Goal: Transaction & Acquisition: Purchase product/service

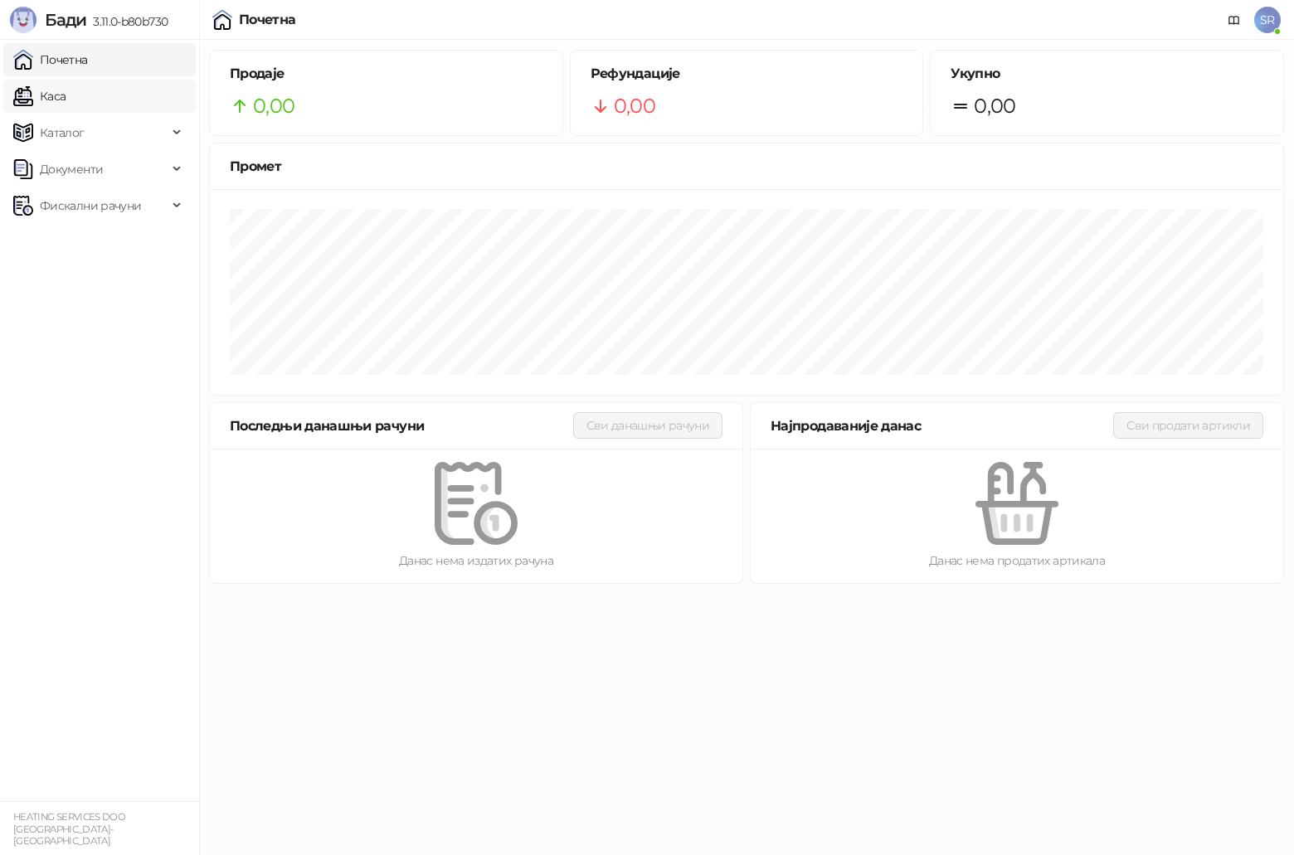
click at [66, 97] on link "Каса" at bounding box center [39, 96] width 52 height 33
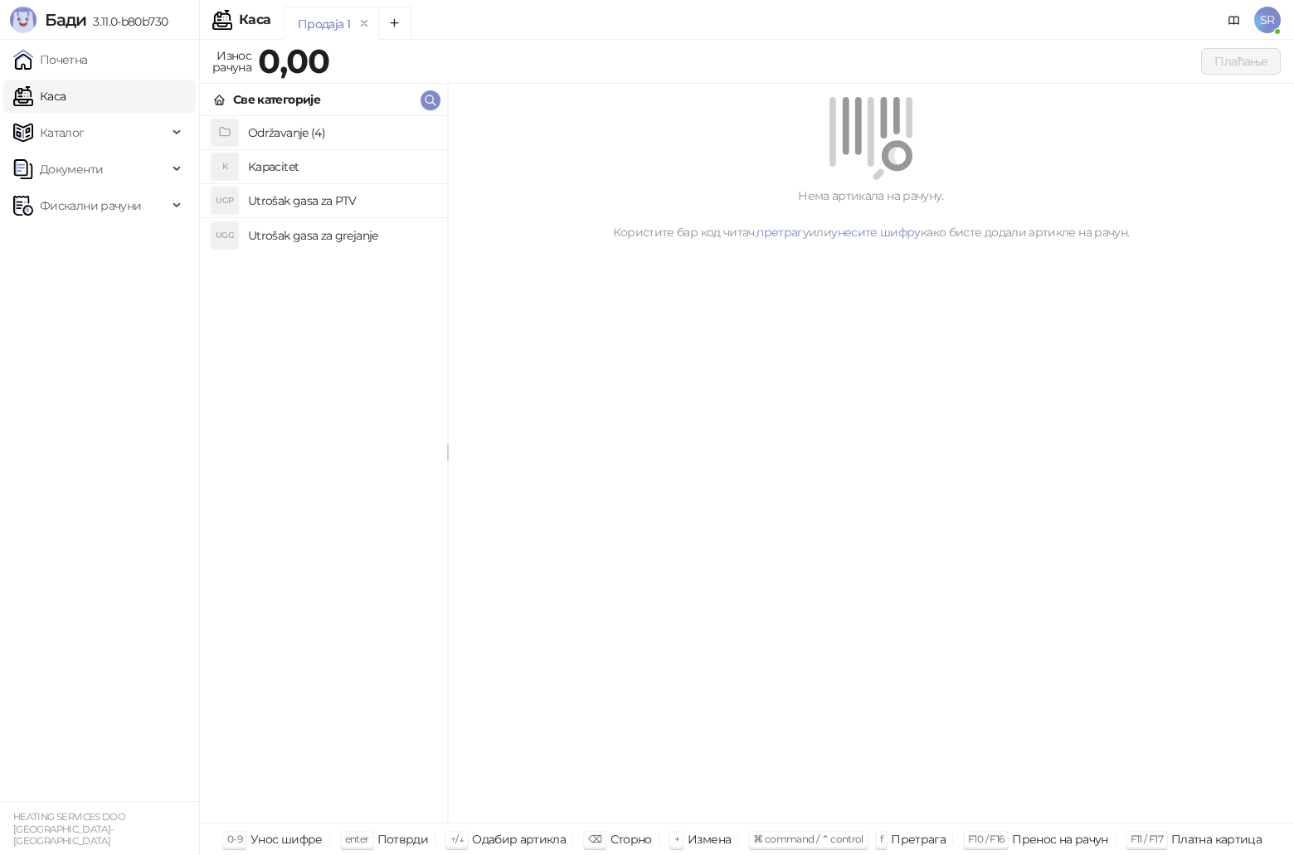
click at [228, 134] on icon "grid" at bounding box center [224, 131] width 13 height 13
click at [315, 134] on h4 "Naknada za ostale usluge" at bounding box center [341, 132] width 186 height 27
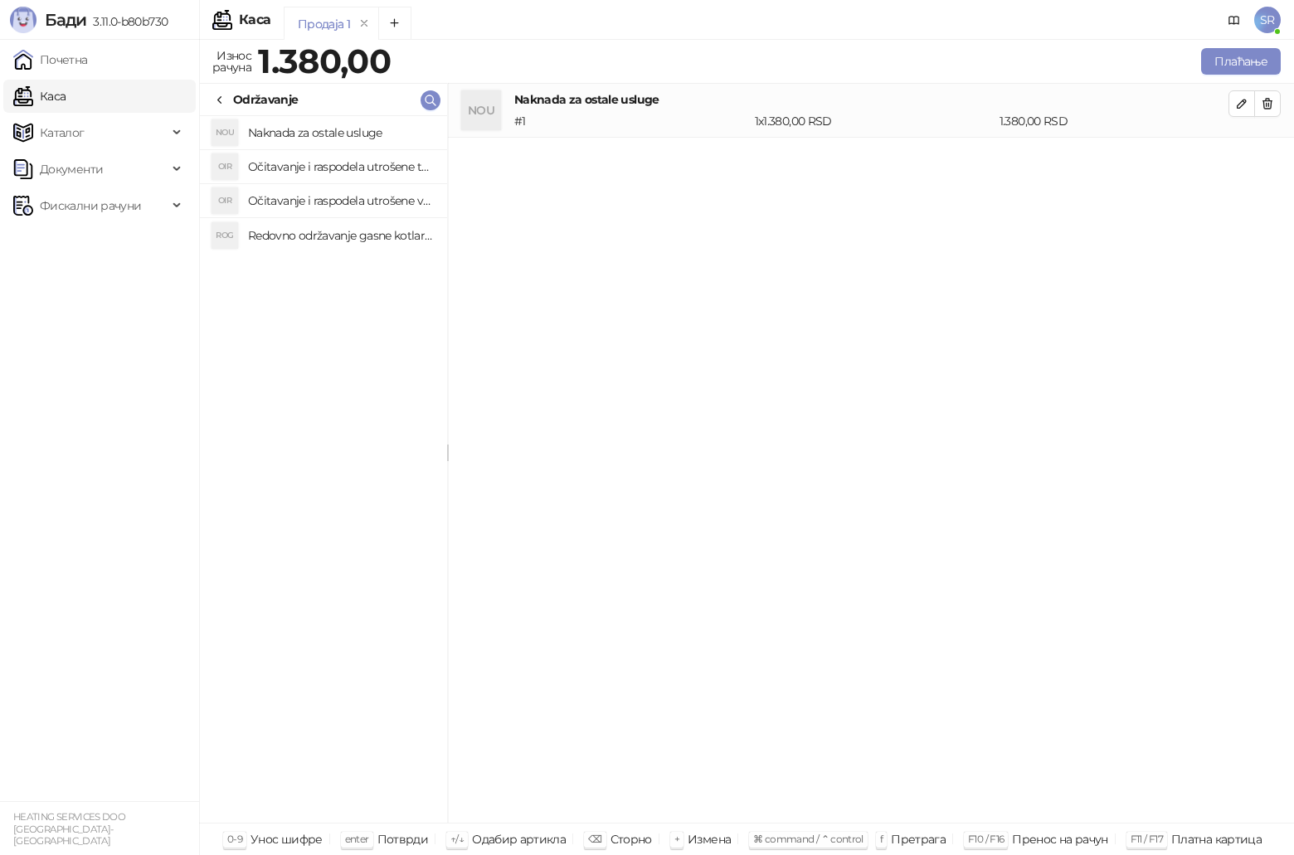
click at [324, 168] on h4 "Očitavanje i raspodela utrošene toplotne energije" at bounding box center [341, 166] width 186 height 27
click at [328, 212] on h4 "Očitavanje i raspodela utrošene vode za PTV" at bounding box center [341, 200] width 186 height 27
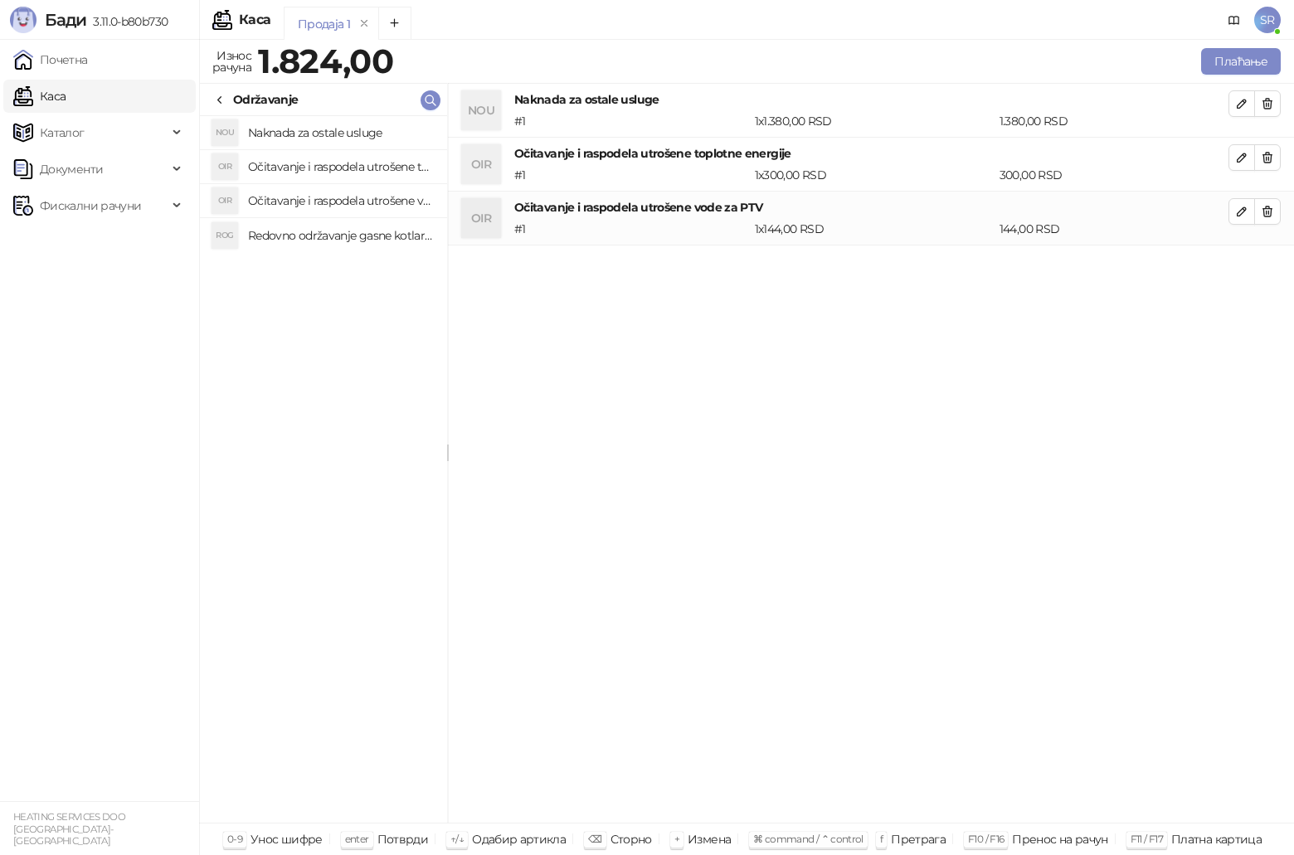
click at [330, 239] on h4 "Redovno održavanje gasne kotlarnice" at bounding box center [341, 235] width 186 height 27
click at [1270, 267] on icon "button" at bounding box center [1267, 265] width 13 height 13
click at [1270, 220] on button "button" at bounding box center [1267, 211] width 27 height 27
click at [1272, 166] on button "button" at bounding box center [1267, 157] width 27 height 27
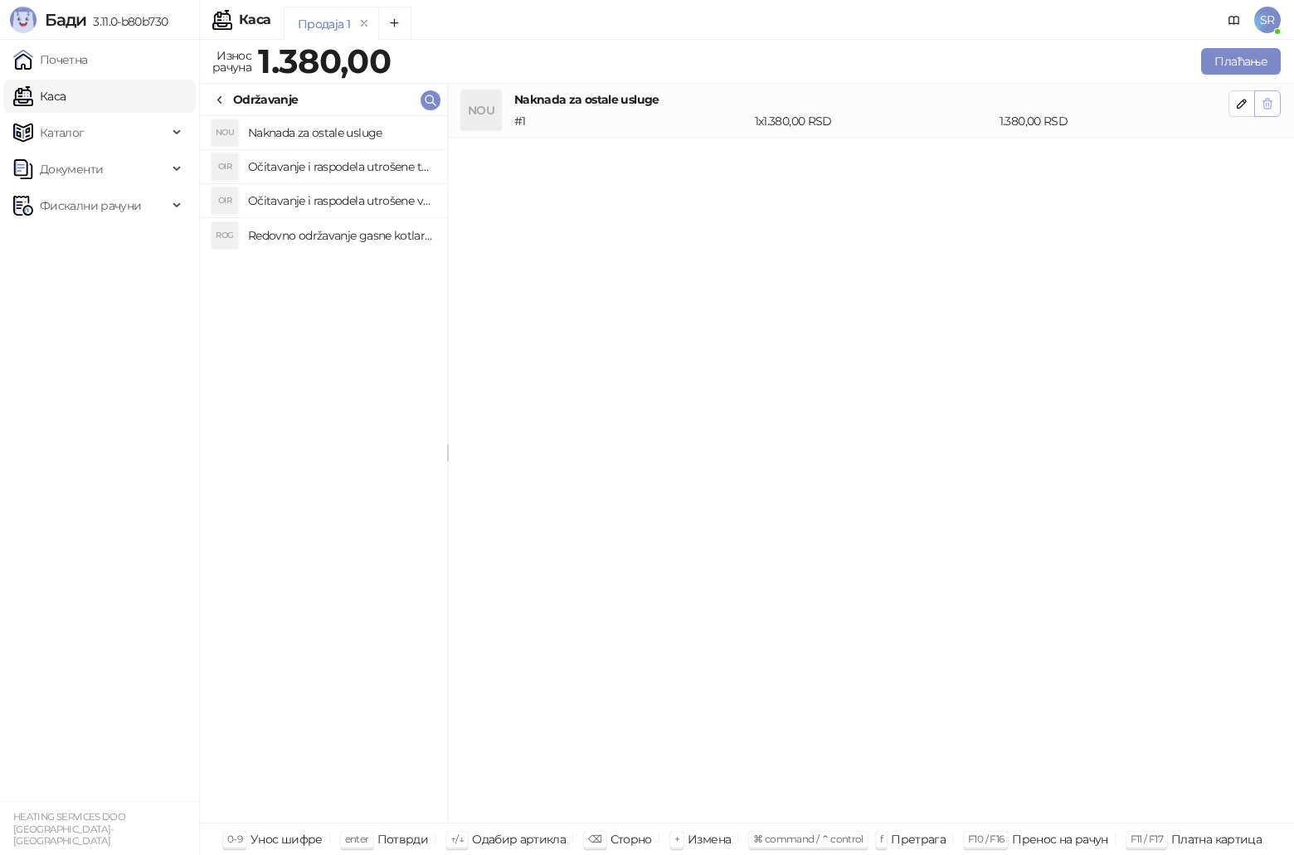
click at [1267, 105] on icon "button" at bounding box center [1268, 104] width 9 height 10
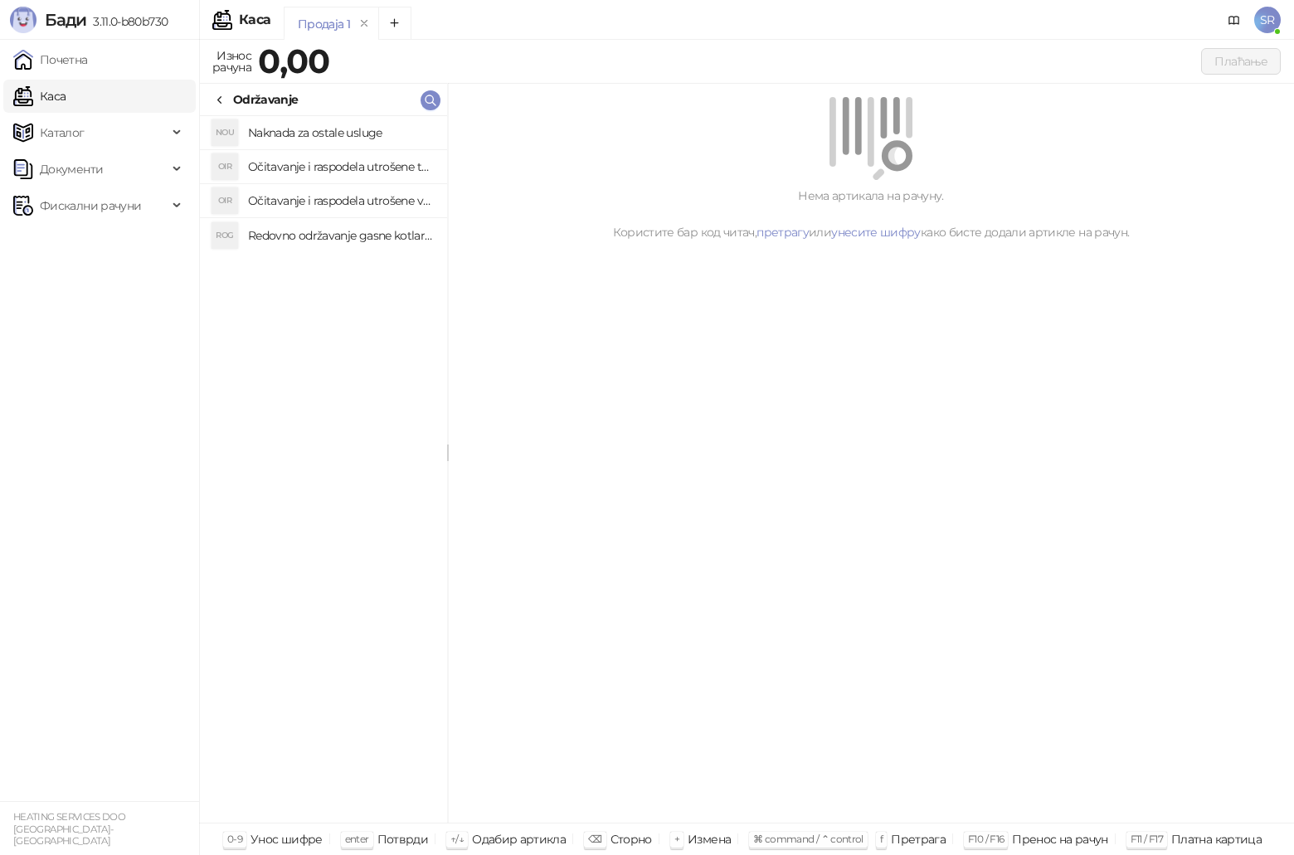
click at [782, 392] on div "Нема артикала на рачуну. Користите бар код читач, претрагу или унесите шифру ка…" at bounding box center [871, 454] width 846 height 740
click at [329, 333] on div "NOU Naknada za ostale usluge OIR Očitavanje i raspodela utrošene toplotne energ…" at bounding box center [323, 469] width 247 height 707
click at [112, 236] on ul "Почетна [PERSON_NAME] Документи Фискални рачуни" at bounding box center [99, 421] width 199 height 762
click at [364, 26] on icon "remove" at bounding box center [364, 23] width 12 height 12
click at [143, 130] on span "Каталог" at bounding box center [90, 132] width 154 height 33
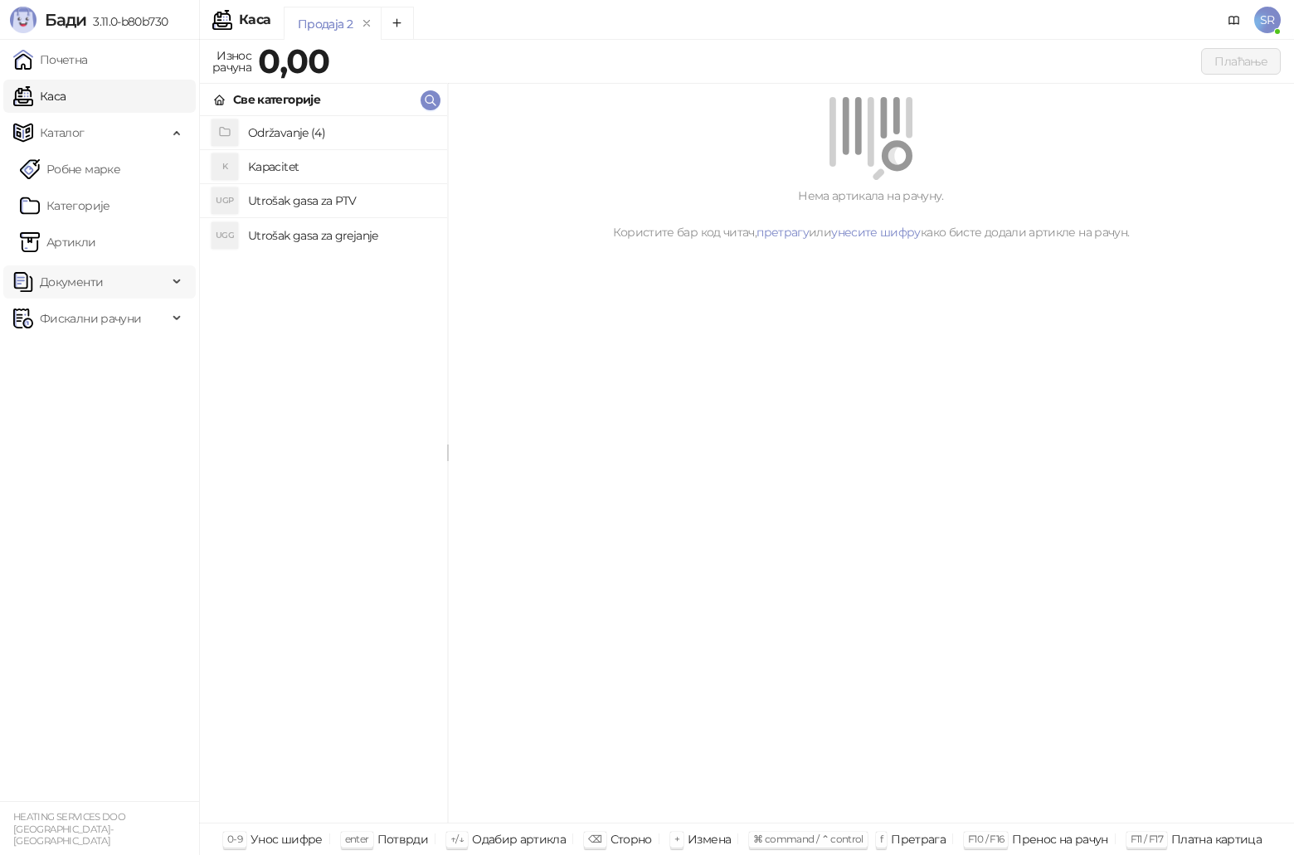
click at [129, 275] on span "Документи" at bounding box center [90, 281] width 154 height 33
click at [132, 397] on span "Фискални рачуни" at bounding box center [90, 394] width 101 height 33
click at [80, 66] on link "Почетна" at bounding box center [50, 59] width 75 height 33
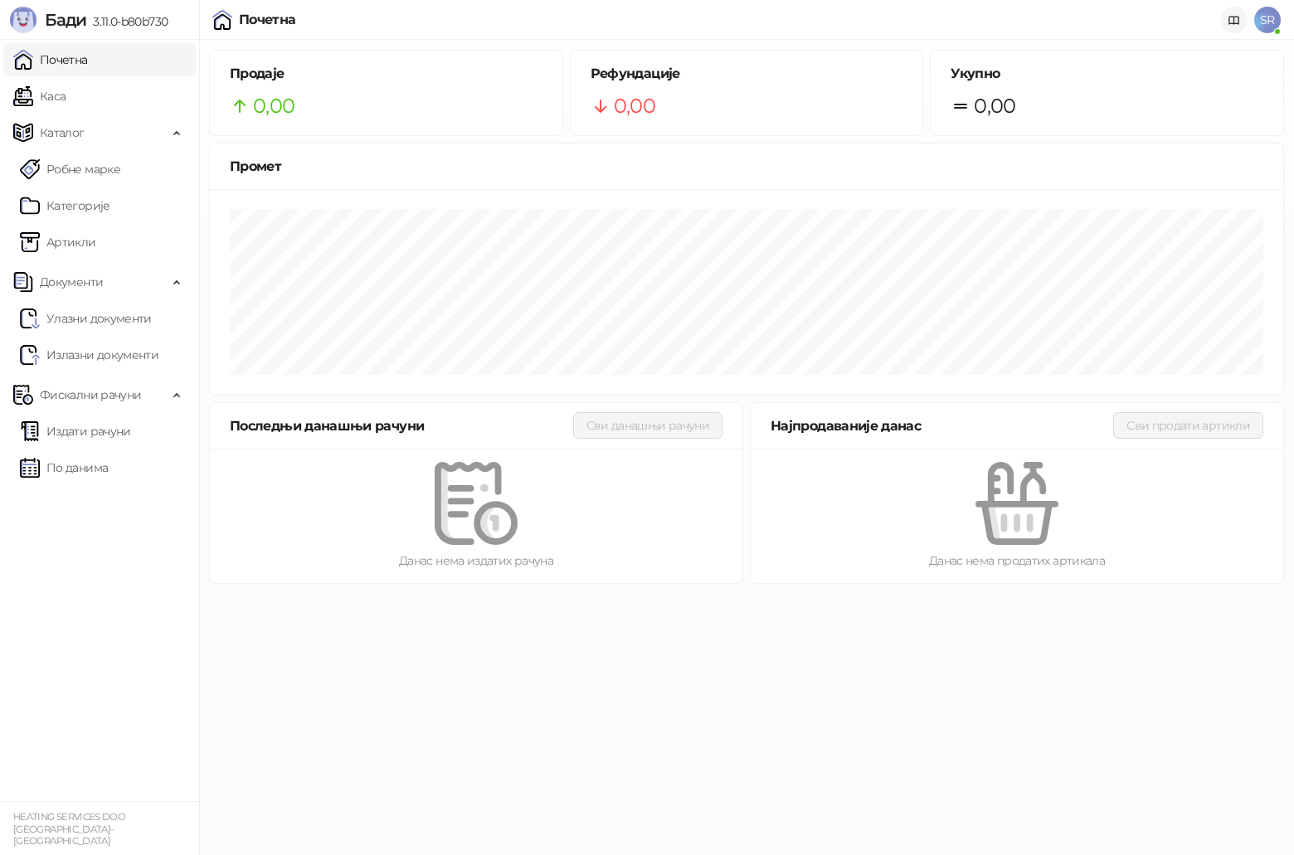
click at [1236, 17] on icon at bounding box center [1235, 20] width 10 height 7
click at [66, 98] on link "Каса" at bounding box center [39, 96] width 52 height 33
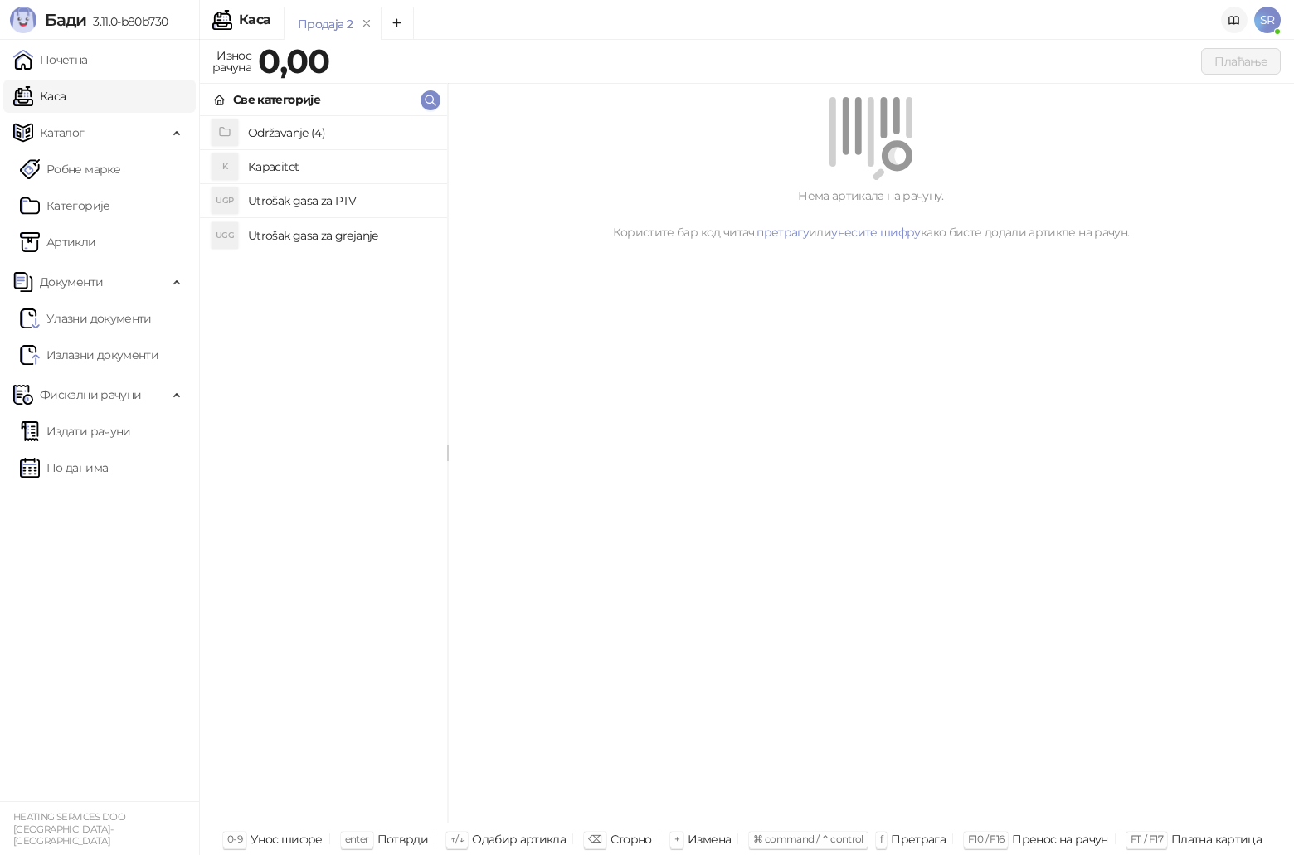
click at [1234, 23] on icon at bounding box center [1235, 20] width 10 height 7
click at [329, 131] on h4 "Održavanje (4)" at bounding box center [341, 132] width 186 height 27
click at [324, 135] on h4 "Naknada za ostale usluge" at bounding box center [341, 132] width 186 height 27
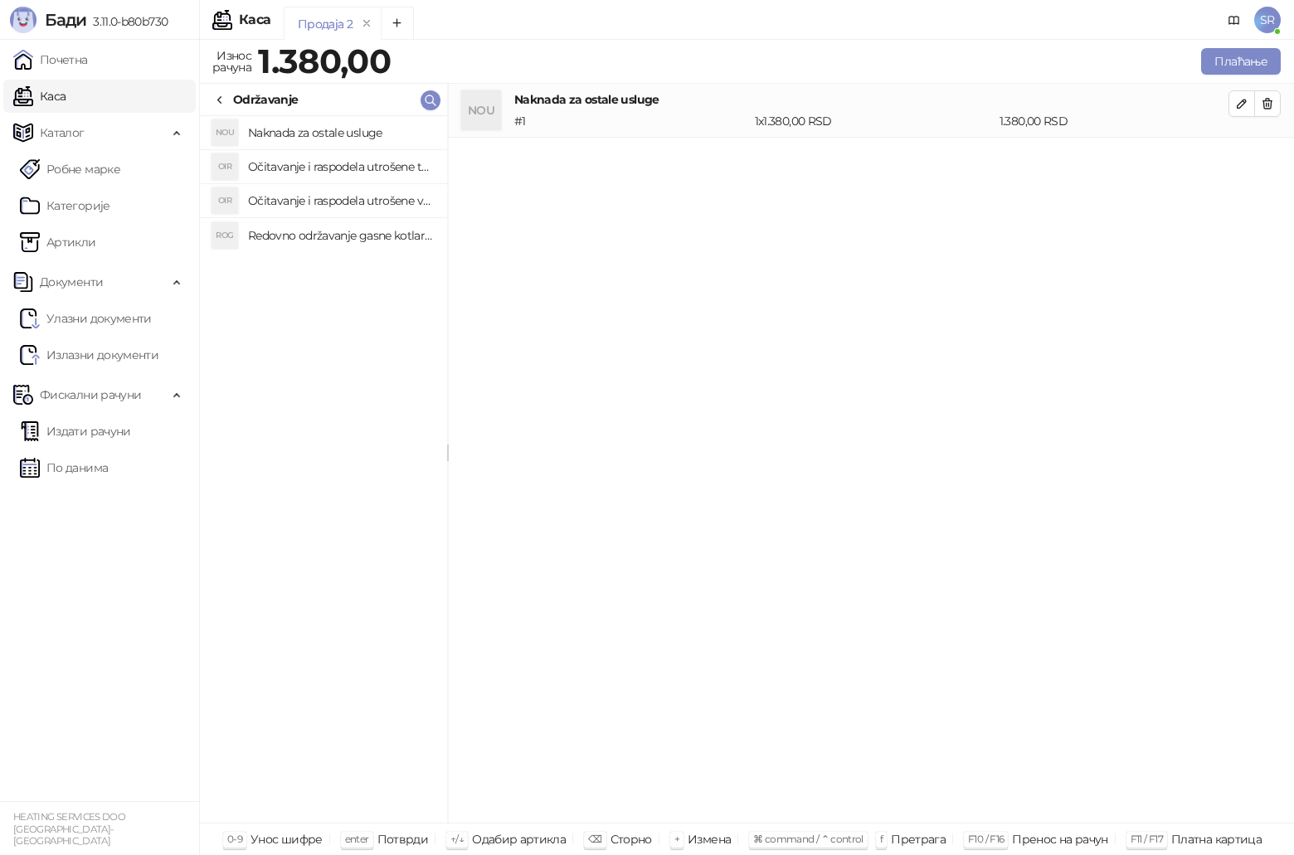
click at [329, 170] on h4 "Očitavanje i raspodela utrošene toplotne energije" at bounding box center [341, 166] width 186 height 27
click at [339, 203] on h4 "Očitavanje i raspodela utrošene vode za PTV" at bounding box center [341, 200] width 186 height 27
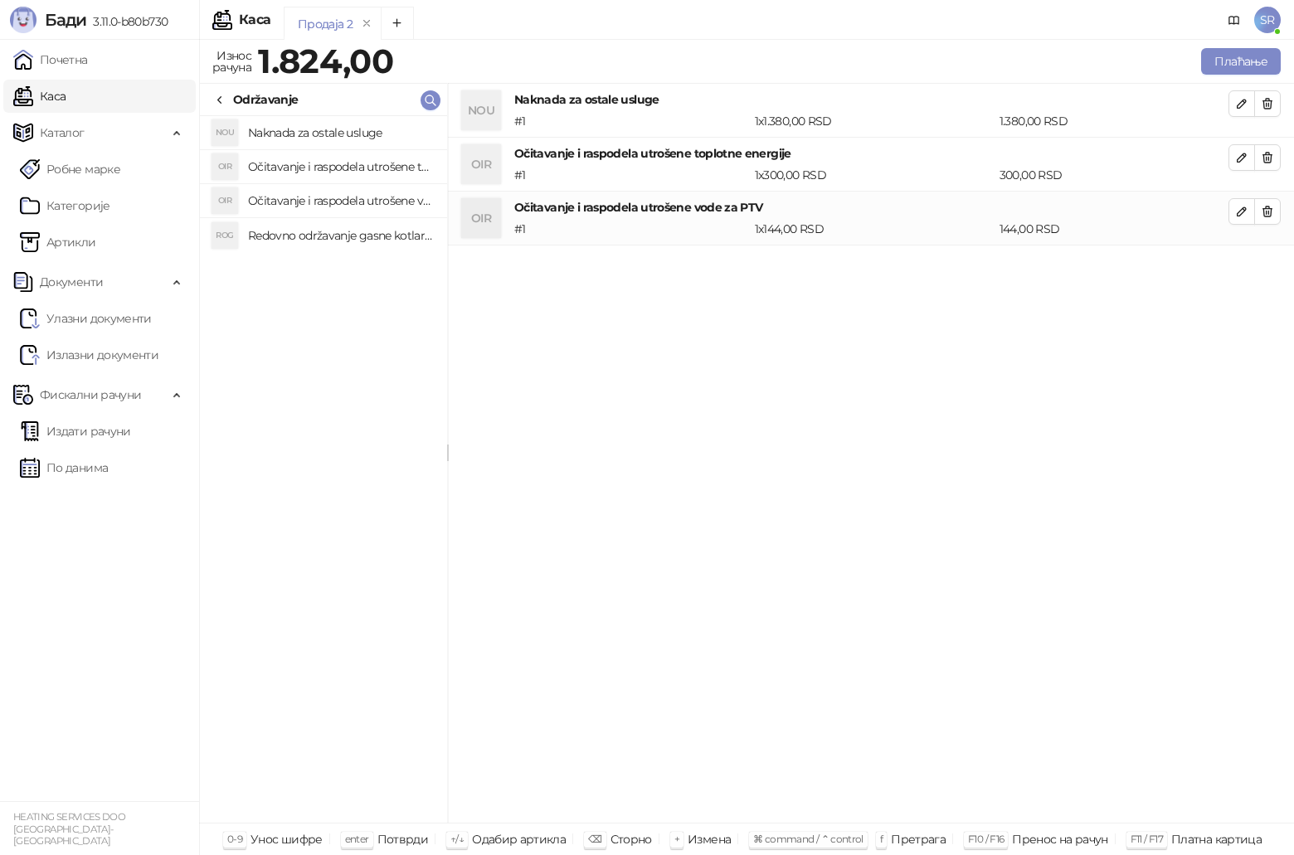
click at [342, 246] on h4 "Redovno održavanje gasne kotlarnice" at bounding box center [341, 235] width 186 height 27
click at [223, 100] on icon at bounding box center [219, 100] width 13 height 13
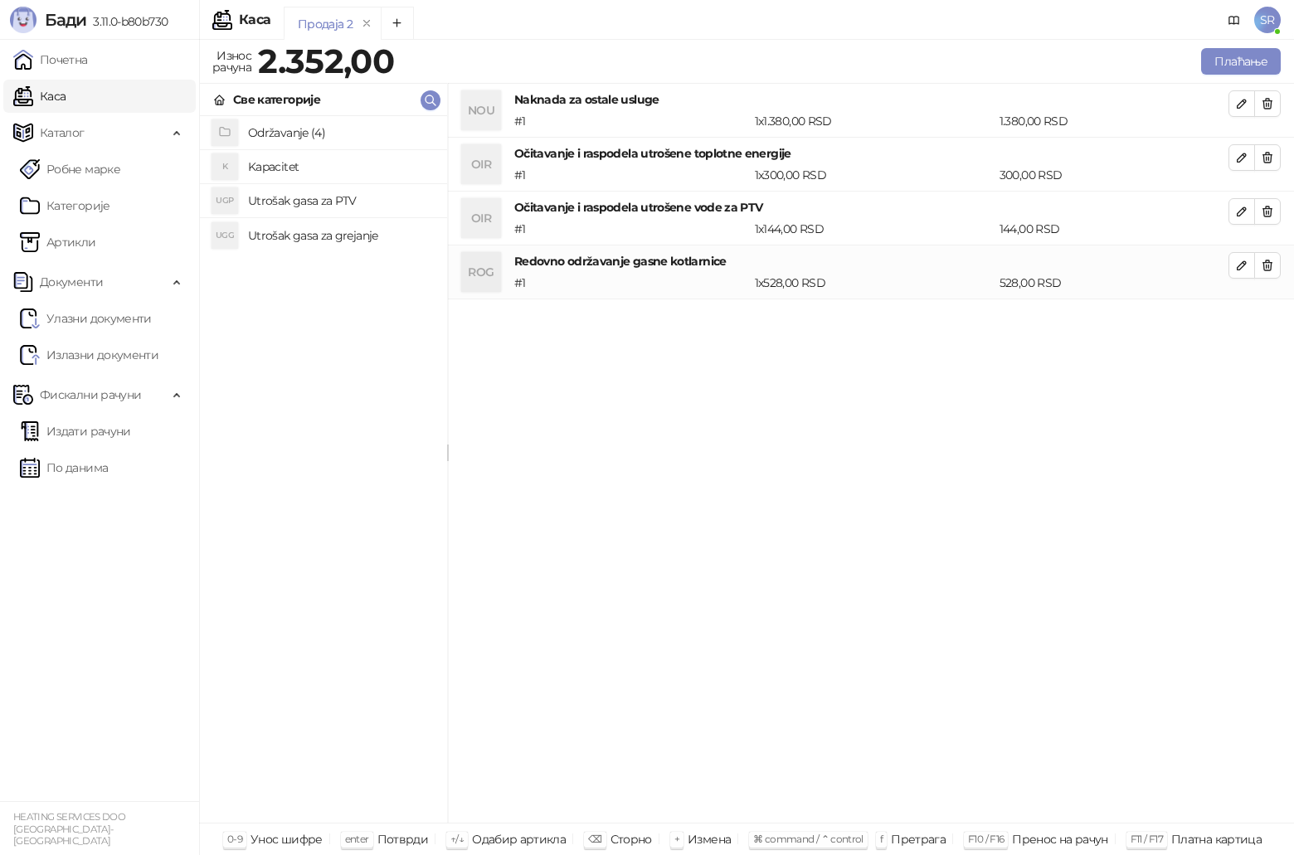
click at [294, 165] on h4 "Kapacitet" at bounding box center [341, 166] width 186 height 27
click at [1236, 319] on icon "button" at bounding box center [1241, 319] width 13 height 13
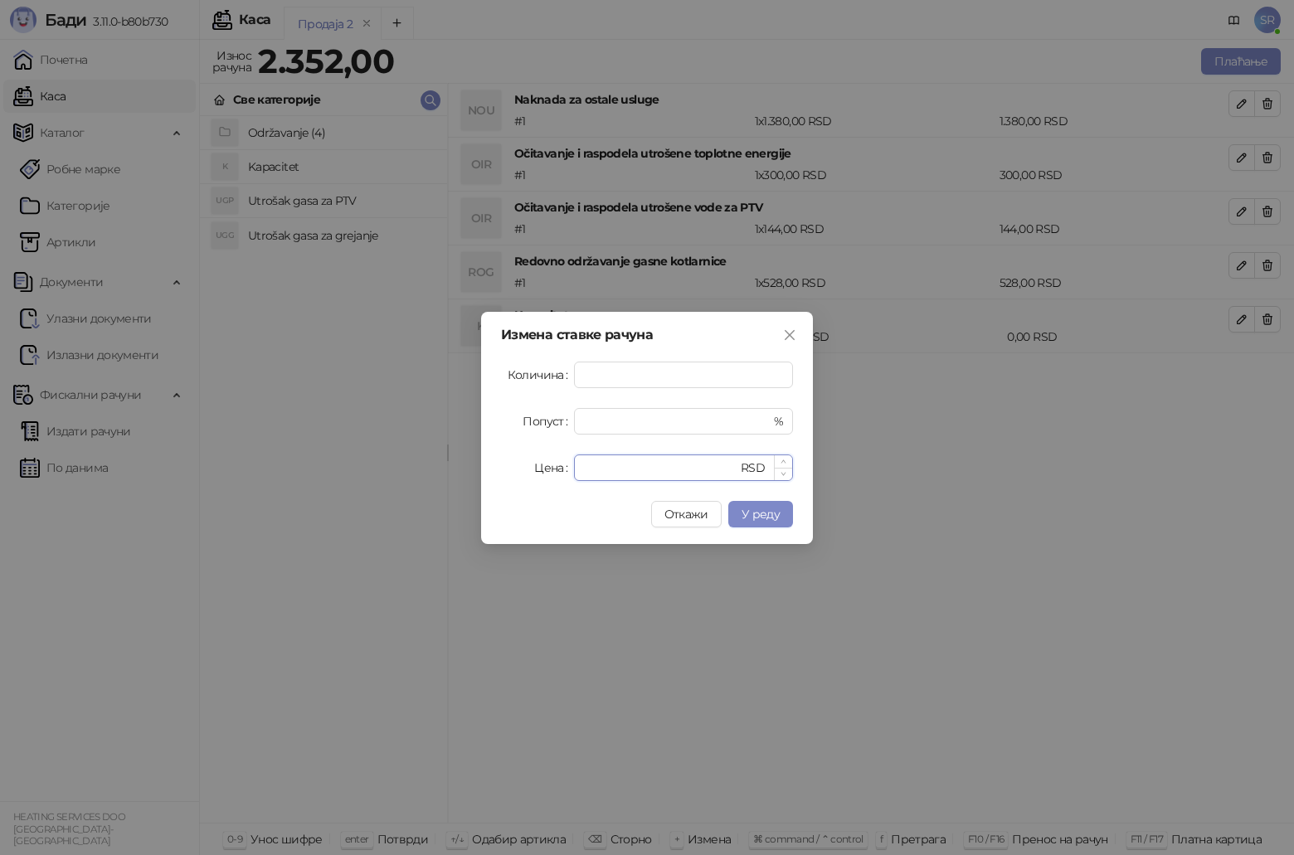
click at [597, 475] on input "*" at bounding box center [660, 467] width 153 height 25
drag, startPoint x: 596, startPoint y: 474, endPoint x: 574, endPoint y: 474, distance: 21.6
click at [574, 474] on div "* RSD" at bounding box center [683, 468] width 219 height 27
click at [767, 513] on span "У реду" at bounding box center [761, 514] width 38 height 15
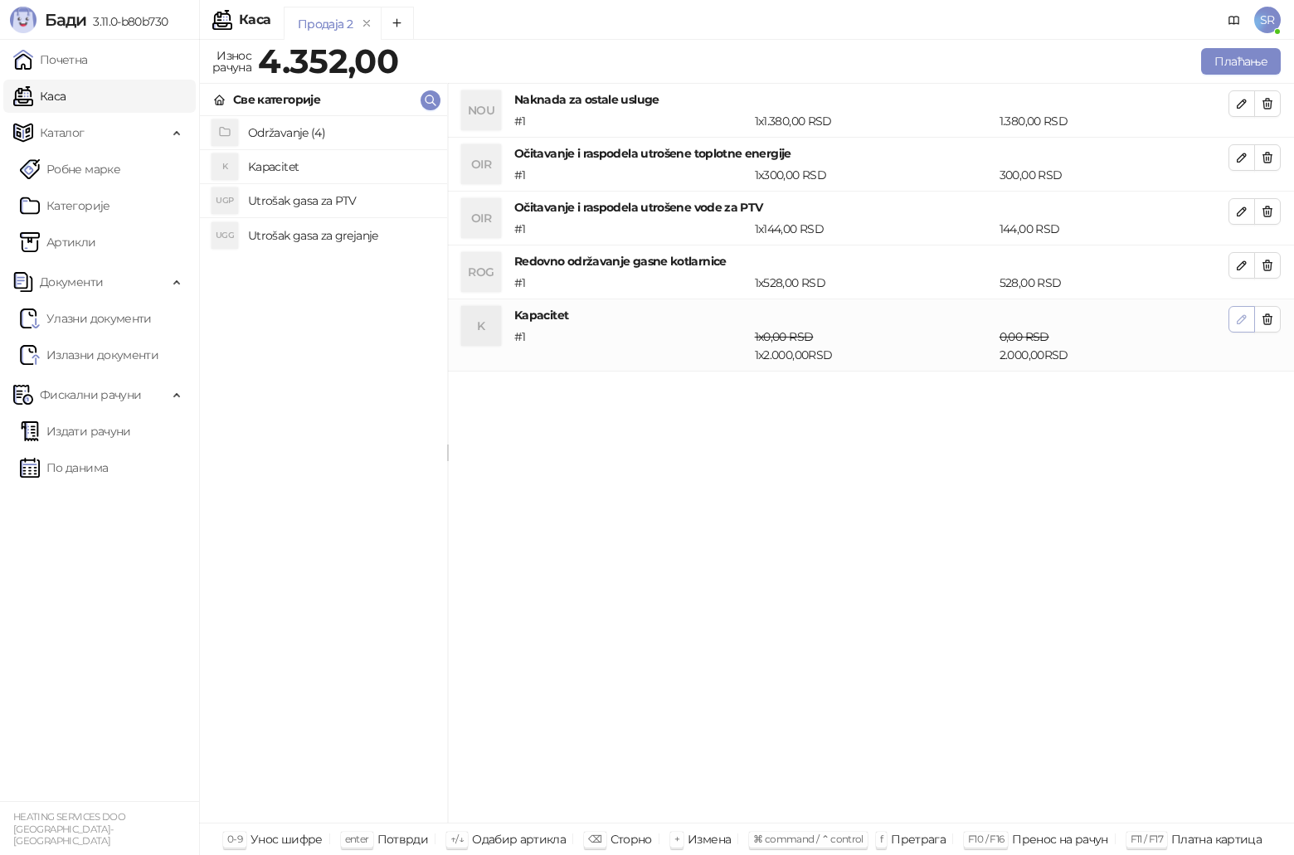
click at [1236, 321] on icon "button" at bounding box center [1241, 319] width 13 height 13
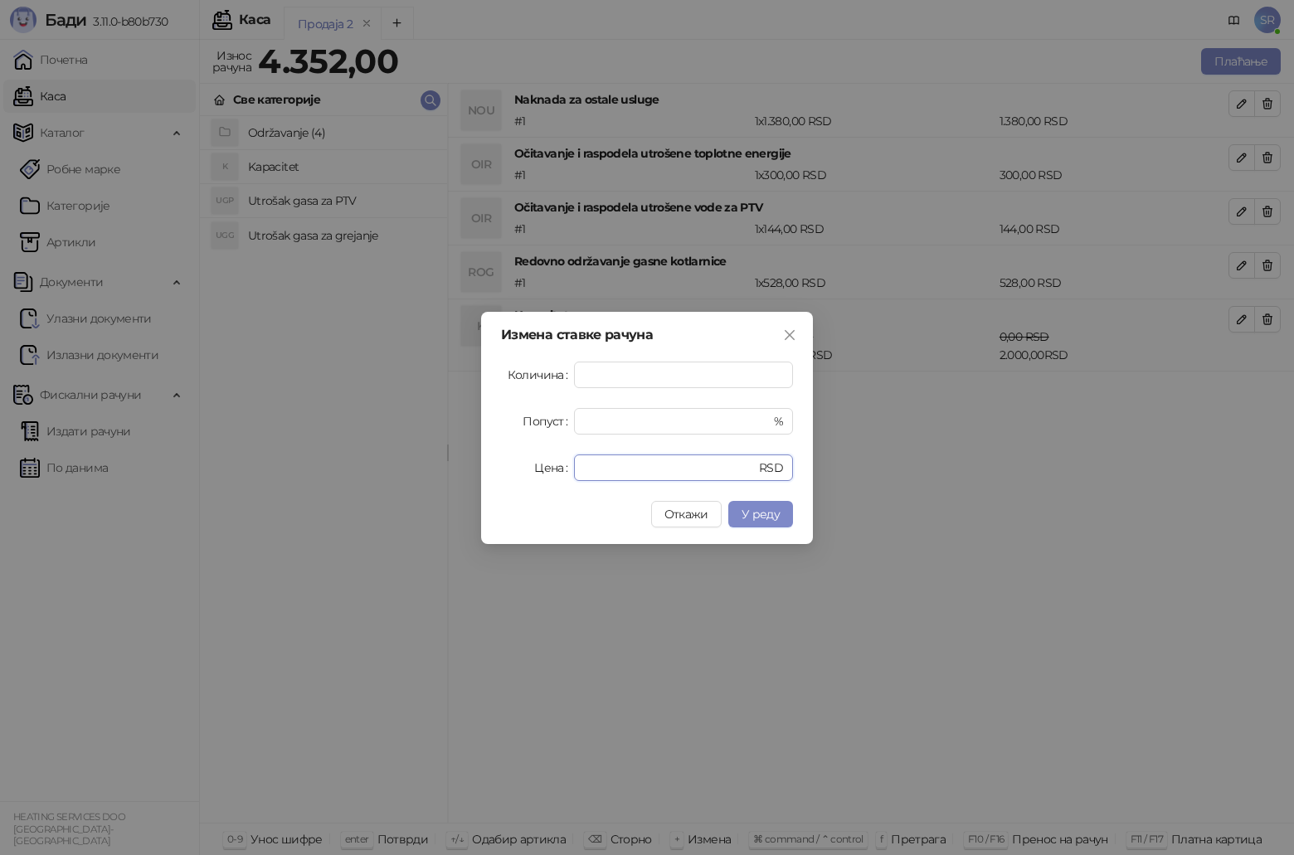
drag, startPoint x: 636, startPoint y: 469, endPoint x: 552, endPoint y: 469, distance: 84.6
click at [552, 469] on div "Цена **** RSD" at bounding box center [647, 468] width 292 height 27
click at [753, 509] on span "У реду" at bounding box center [761, 514] width 38 height 15
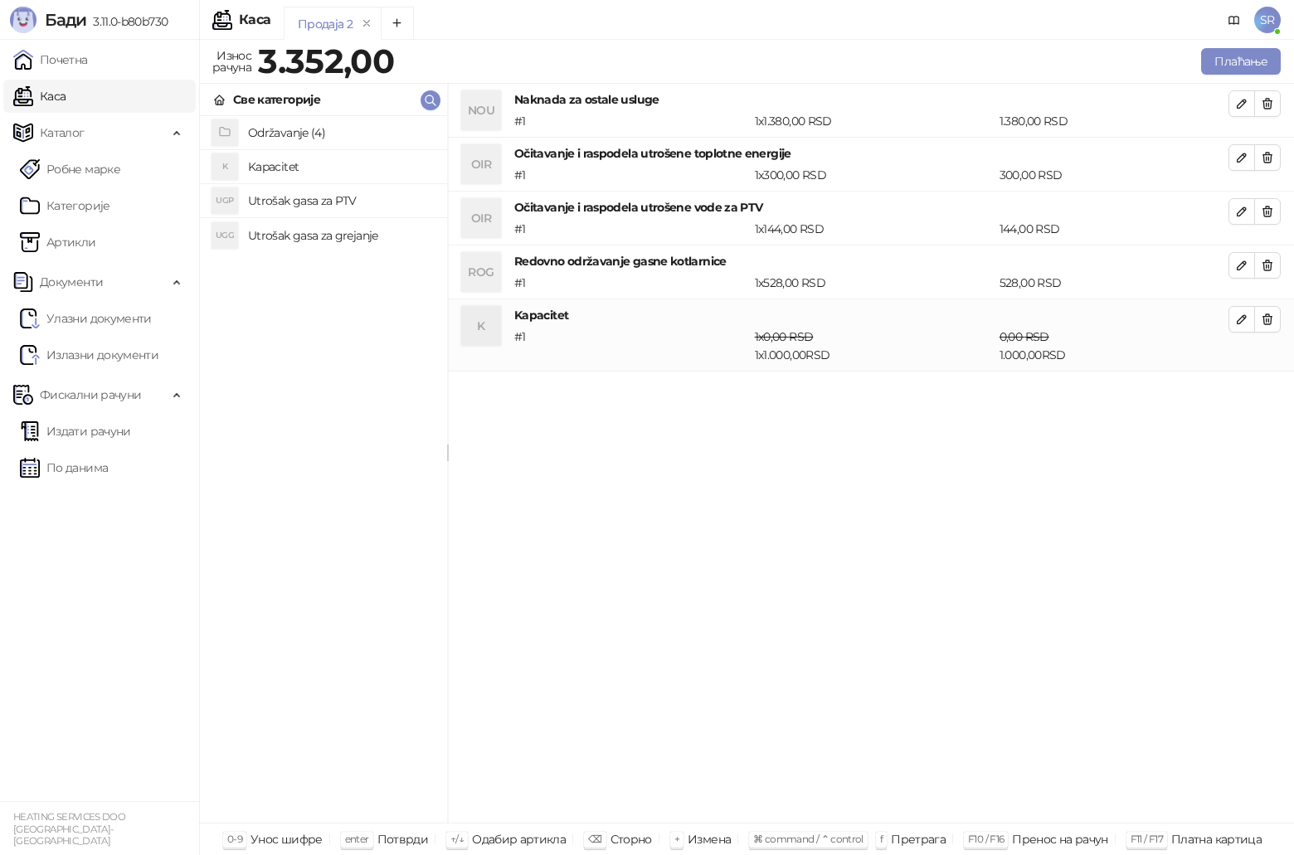
click at [308, 204] on h4 "Utrošak gasa za PTV" at bounding box center [341, 200] width 186 height 27
click at [1240, 398] on span "button" at bounding box center [1241, 391] width 13 height 16
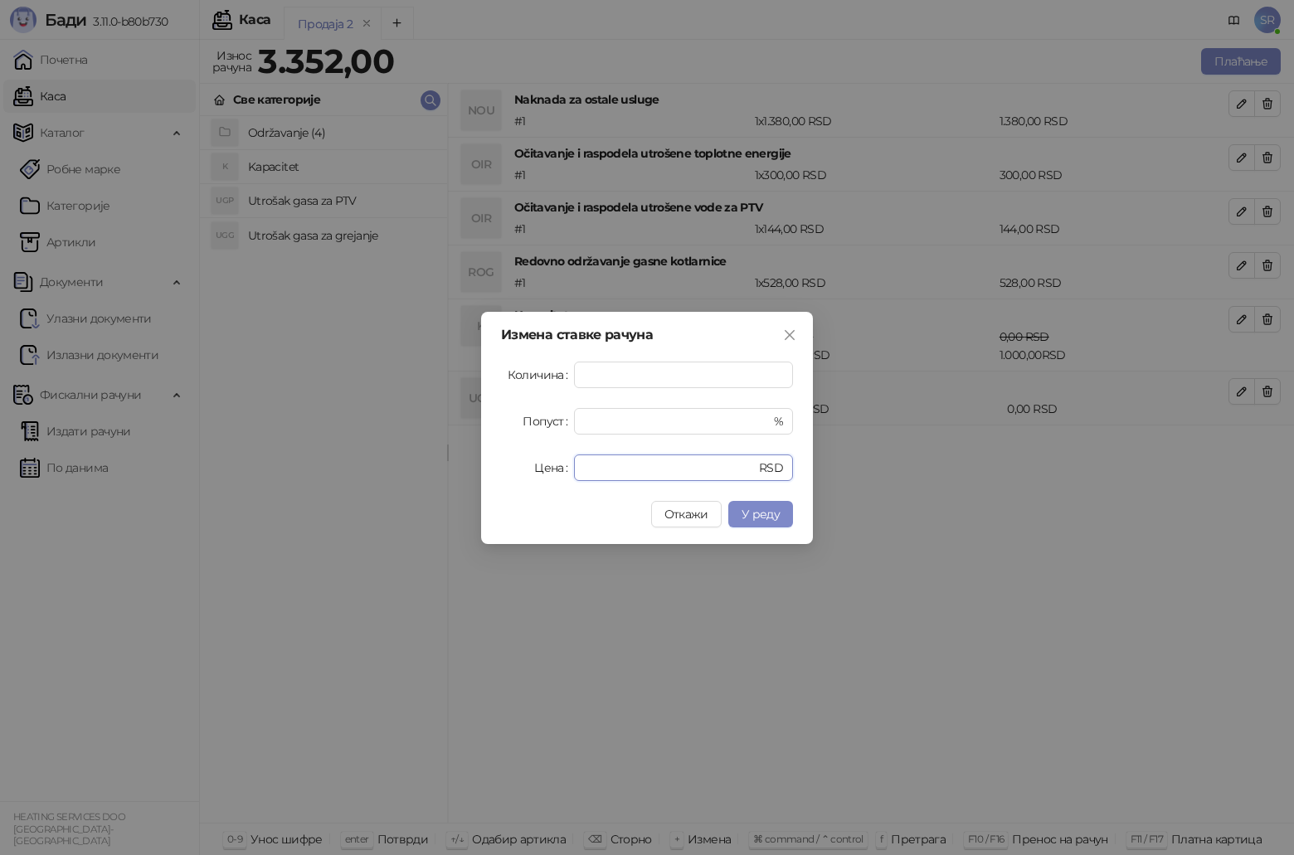
drag, startPoint x: 597, startPoint y: 460, endPoint x: 551, endPoint y: 470, distance: 47.5
click at [551, 470] on div "Цена * RSD" at bounding box center [647, 468] width 292 height 27
click at [762, 511] on span "У реду" at bounding box center [761, 514] width 38 height 15
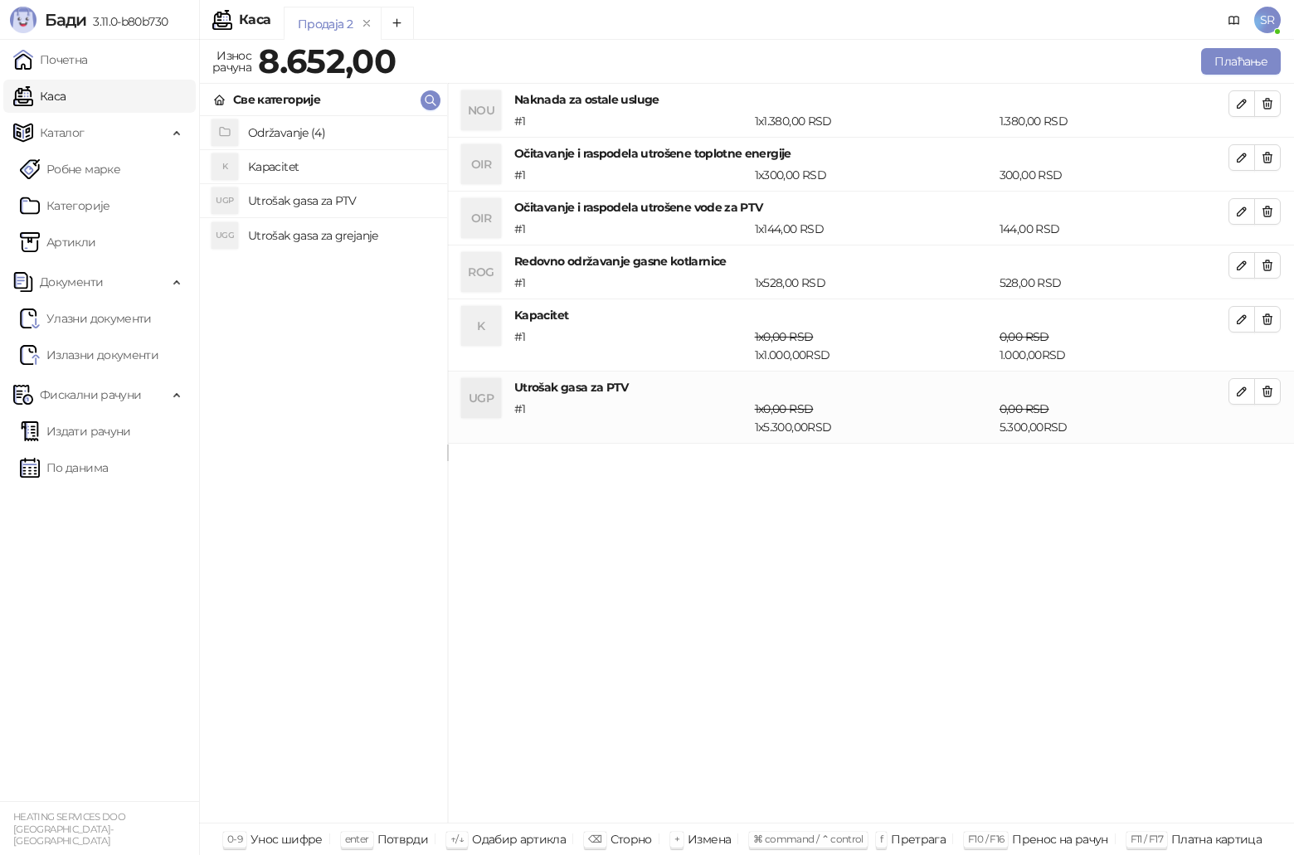
click at [319, 236] on h4 "Utrošak gasa za grejanje" at bounding box center [341, 235] width 186 height 27
click at [1242, 465] on icon "button" at bounding box center [1241, 463] width 13 height 13
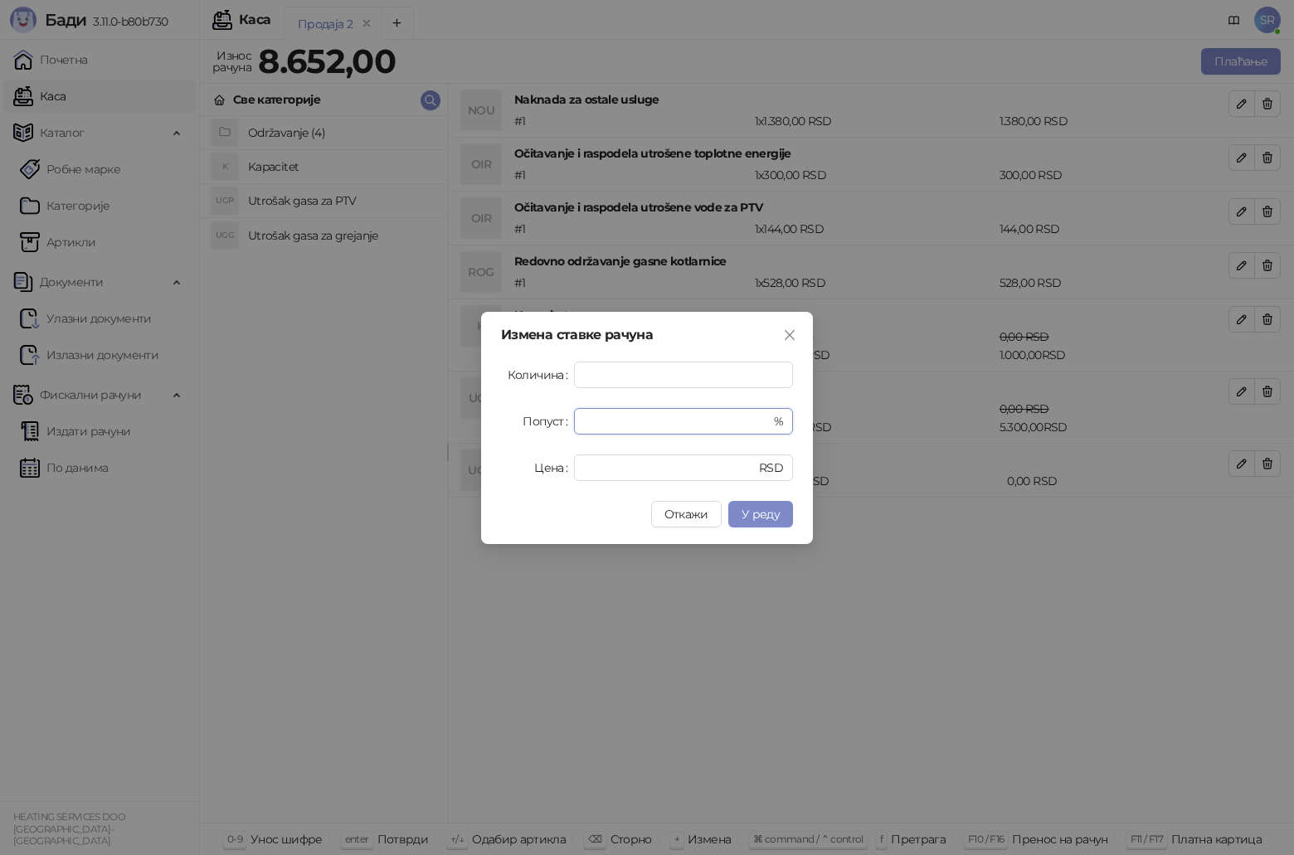
drag, startPoint x: 597, startPoint y: 423, endPoint x: 563, endPoint y: 423, distance: 34.0
click at [563, 423] on div "Попуст * %" at bounding box center [647, 421] width 292 height 27
drag, startPoint x: 604, startPoint y: 467, endPoint x: 543, endPoint y: 475, distance: 61.8
click at [543, 475] on div "Цена * RSD" at bounding box center [647, 468] width 292 height 27
type input "****"
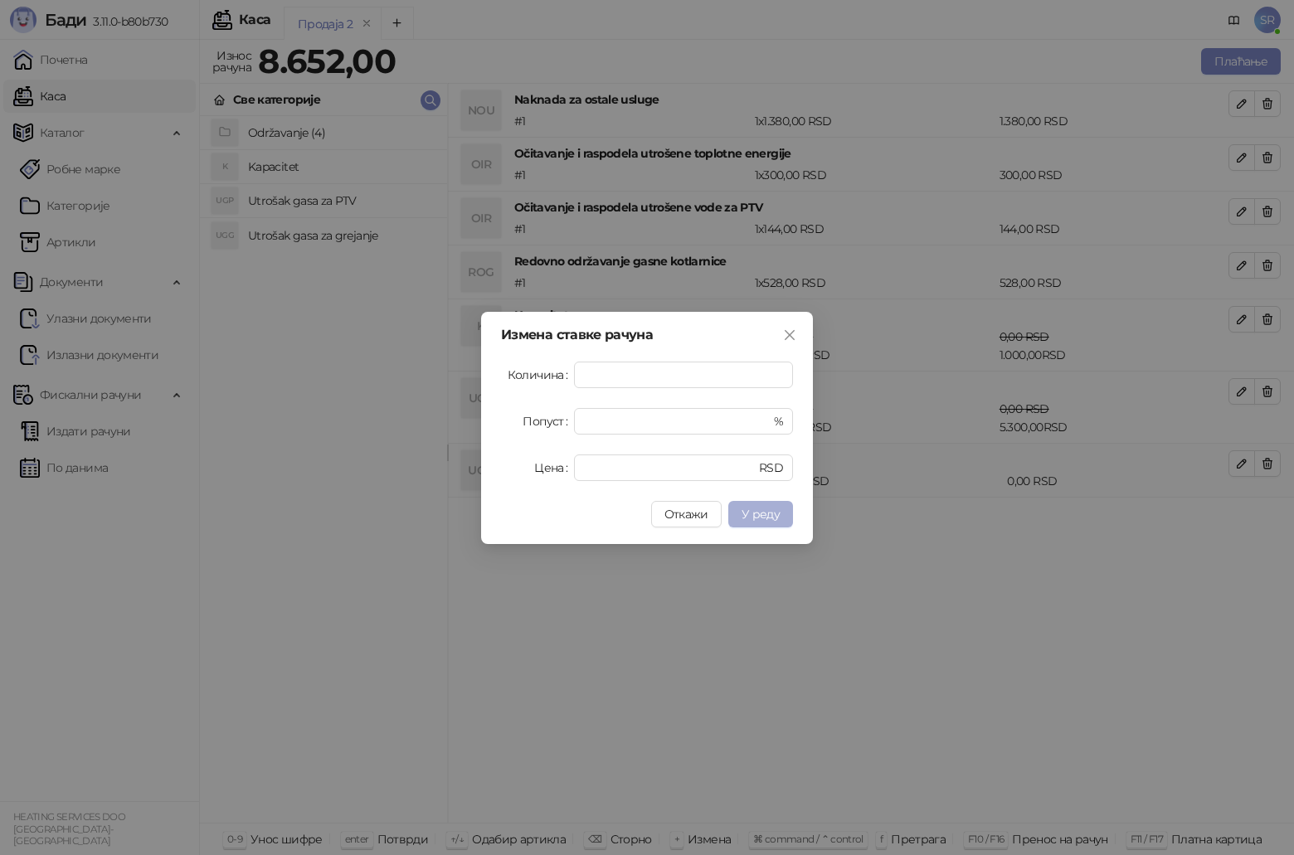
click at [749, 517] on span "У реду" at bounding box center [761, 514] width 38 height 15
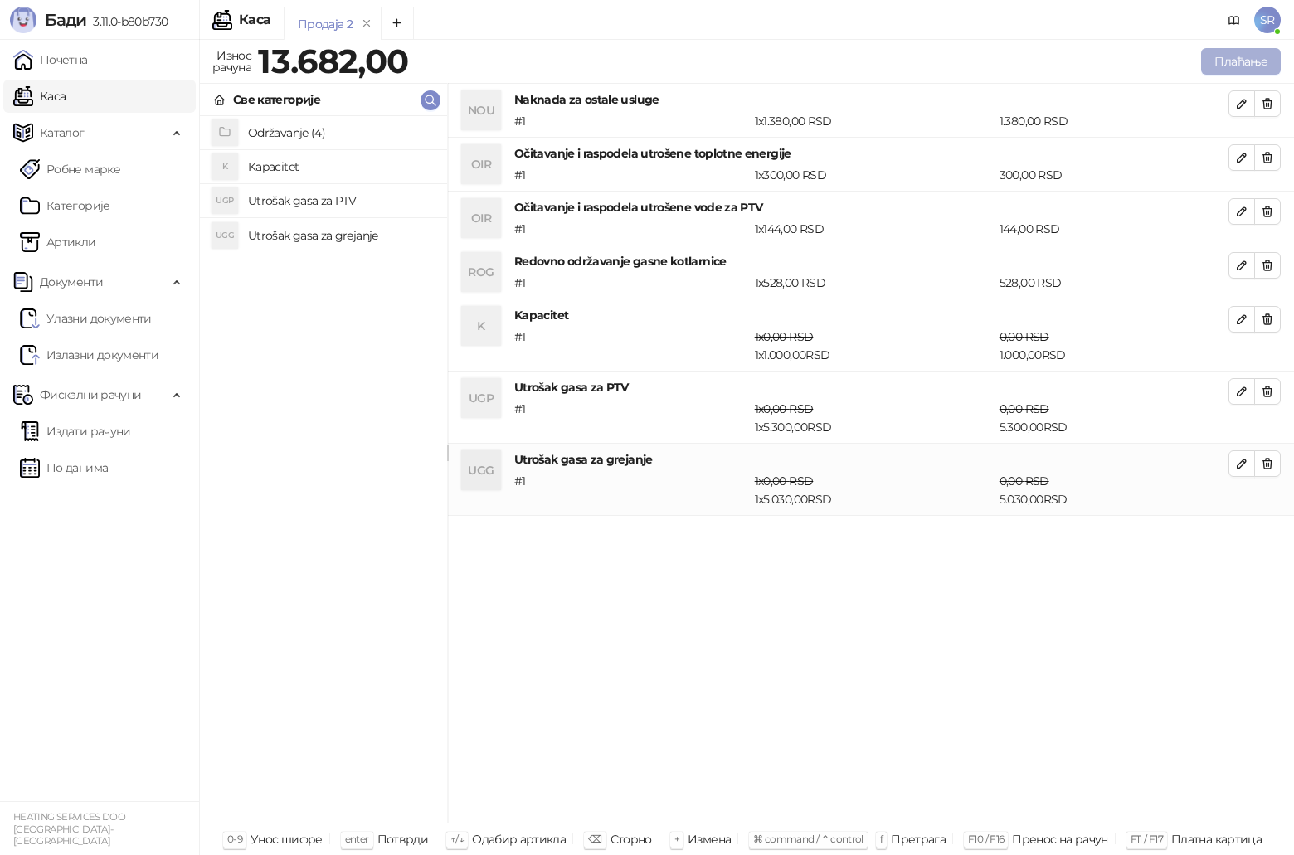
click at [1230, 66] on button "Плаћање" at bounding box center [1241, 61] width 80 height 27
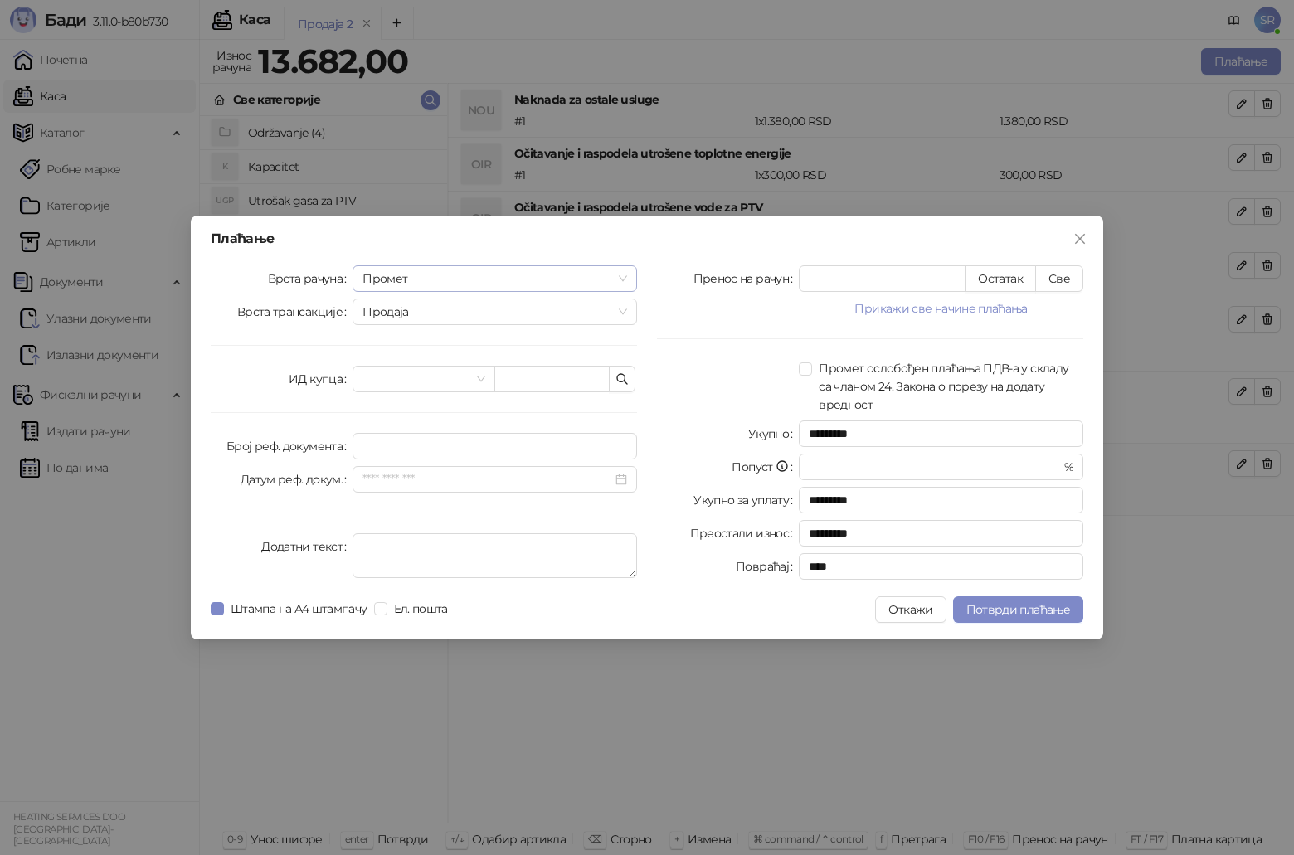
click at [566, 280] on span "Промет" at bounding box center [495, 278] width 265 height 25
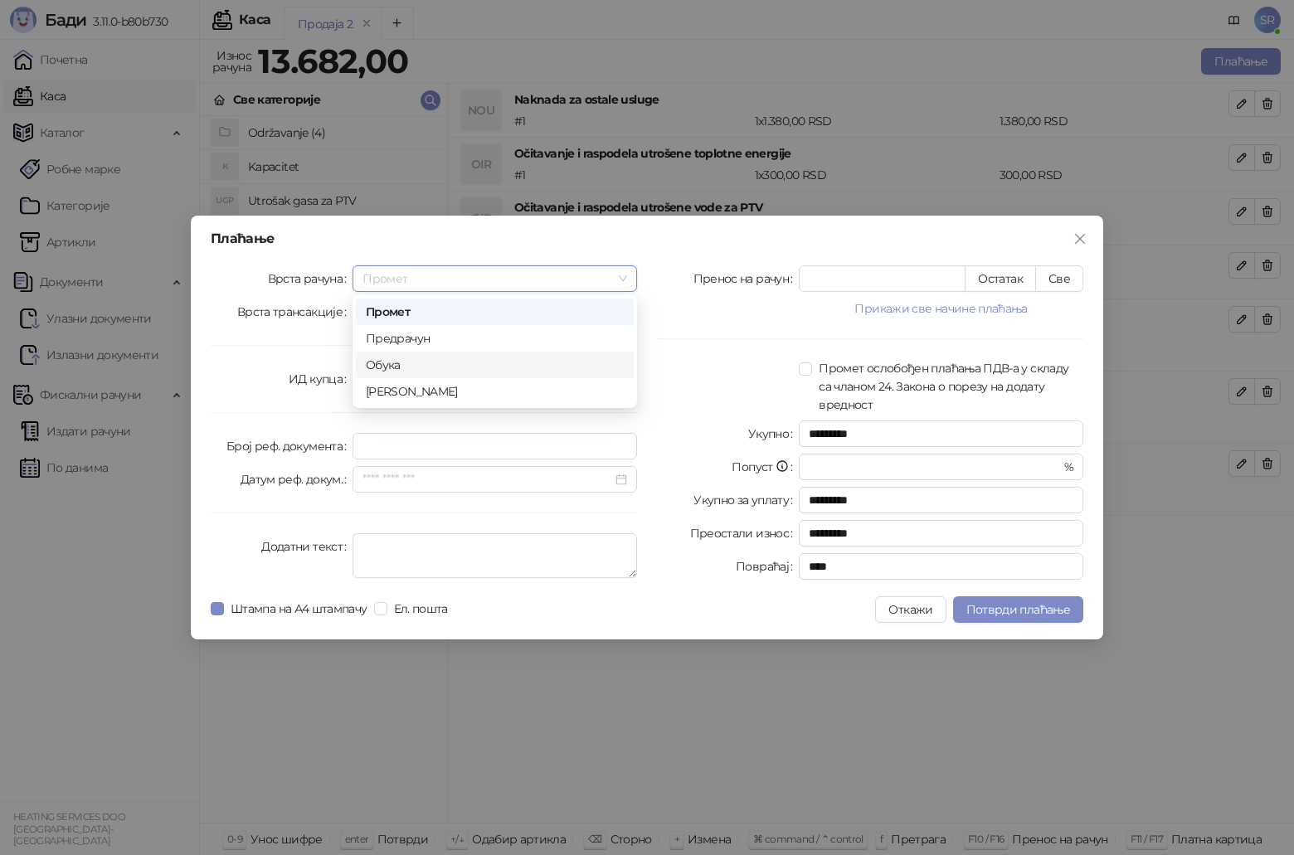
click at [461, 366] on div "Обука" at bounding box center [495, 365] width 258 height 18
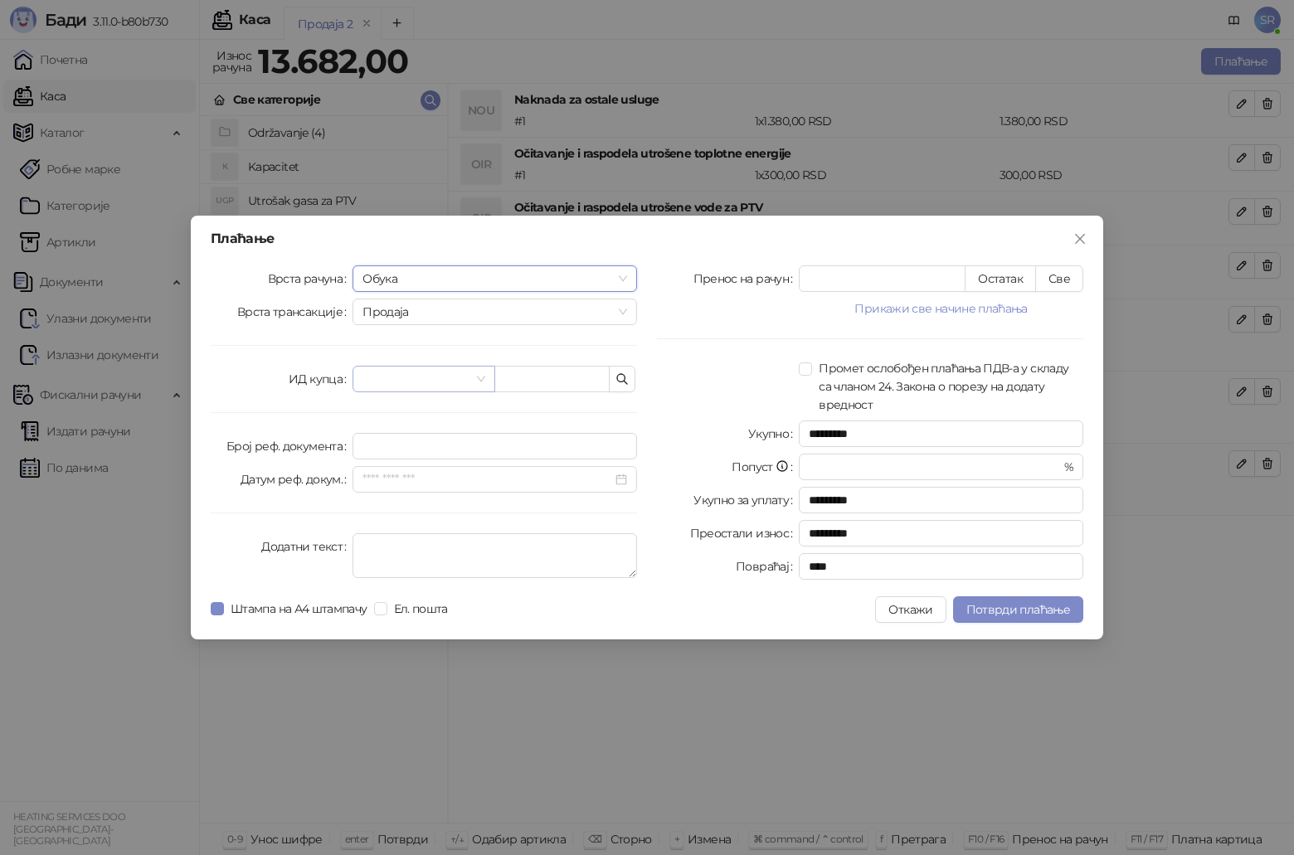
click at [477, 379] on span at bounding box center [424, 379] width 122 height 25
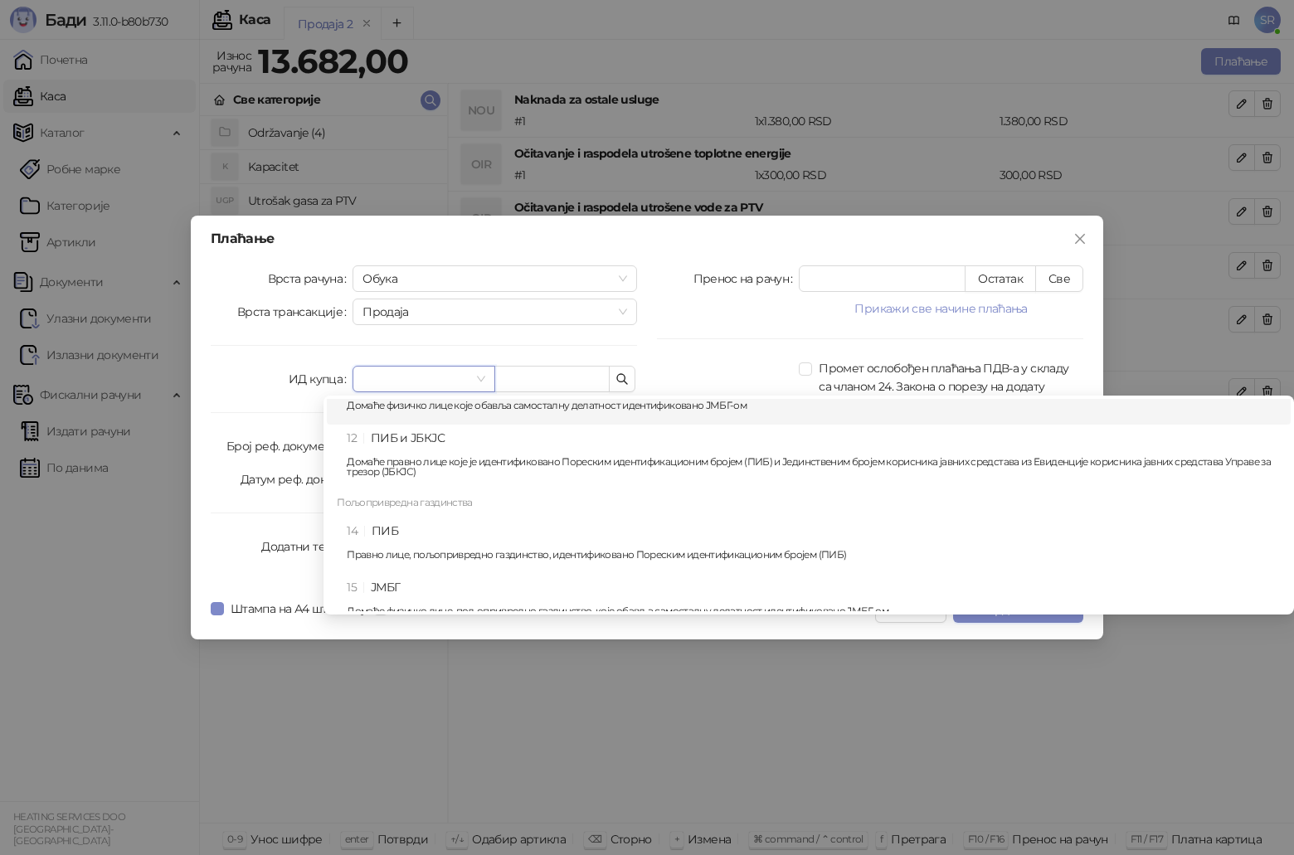
scroll to position [166, 0]
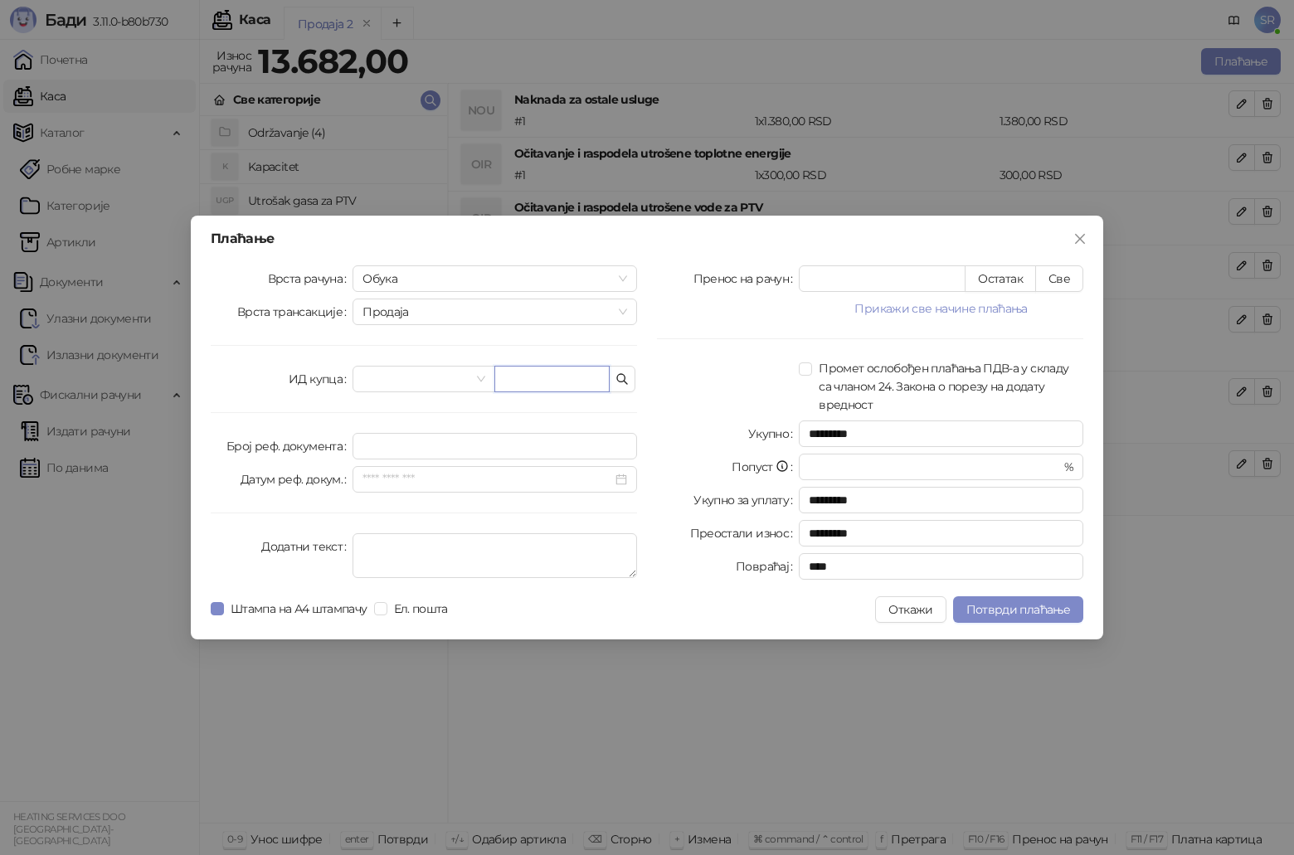
click at [519, 373] on input "text" at bounding box center [551, 379] width 115 height 27
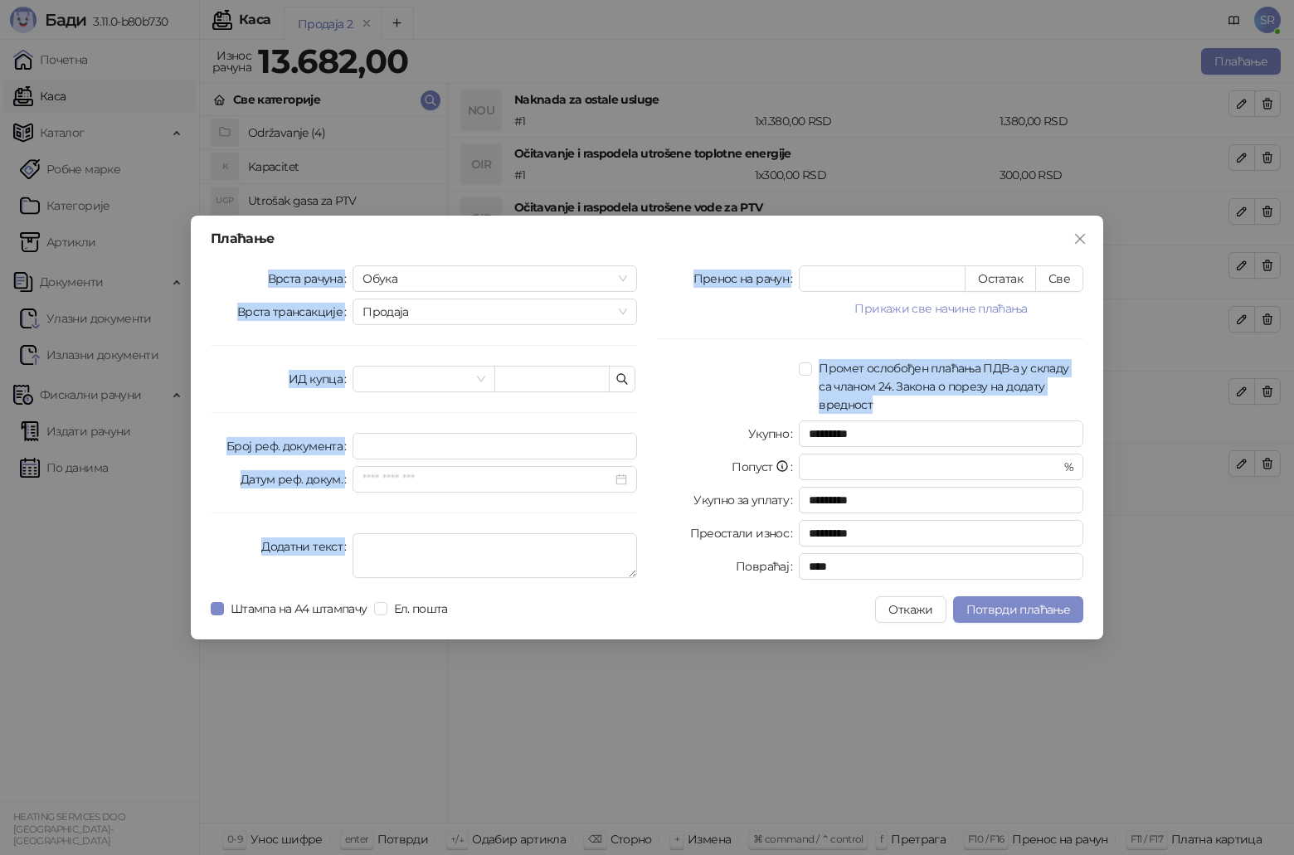
drag, startPoint x: 702, startPoint y: 234, endPoint x: 722, endPoint y: 420, distance: 186.9
click at [722, 420] on div "Плаћање Врста рачуна Обука Врста трансакције Продаја ИД купца Број реф. докумен…" at bounding box center [647, 428] width 913 height 424
click at [708, 319] on div "Пренос на рачун * Остатак Све Прикажи све начине плаћања Платна картица * Остат…" at bounding box center [870, 425] width 446 height 321
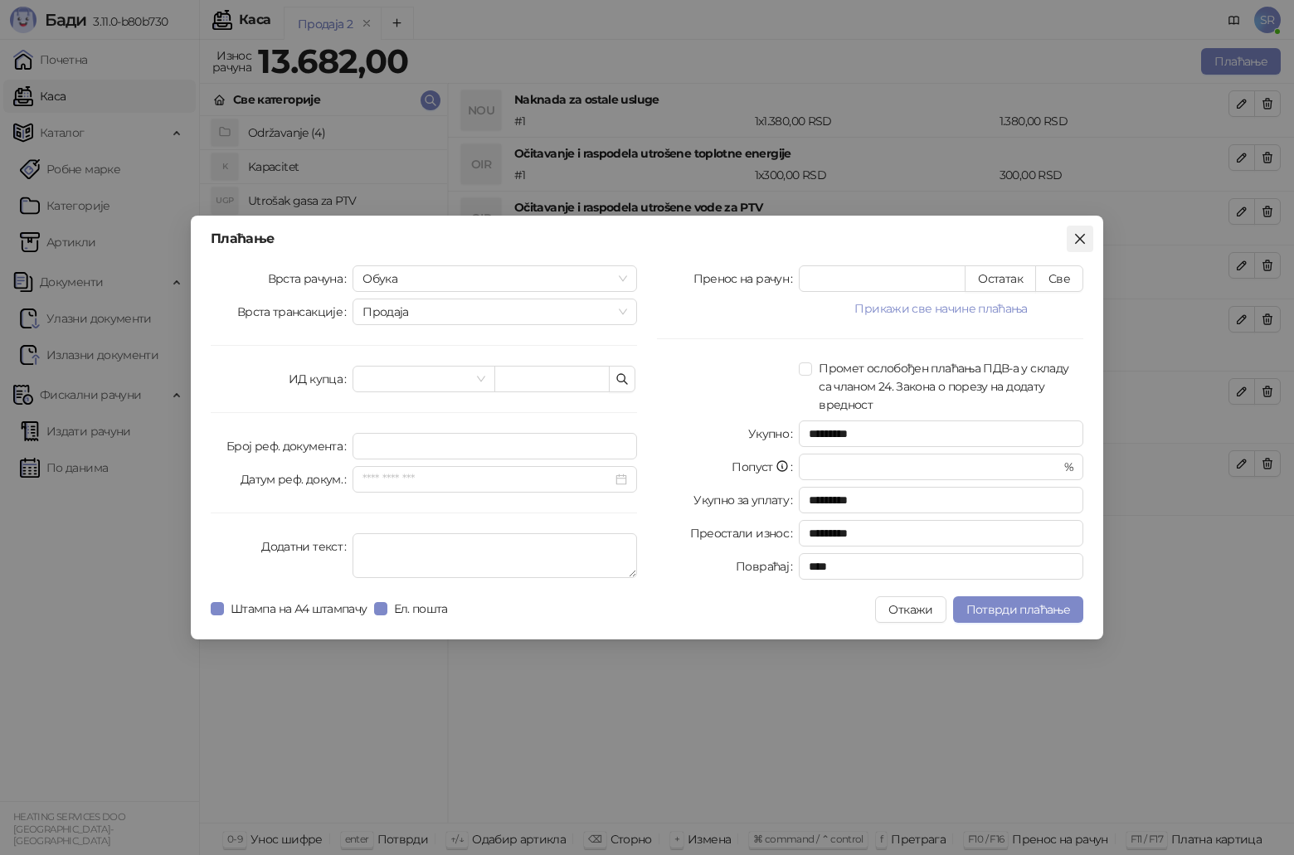
click at [1074, 245] on icon "close" at bounding box center [1080, 238] width 13 height 13
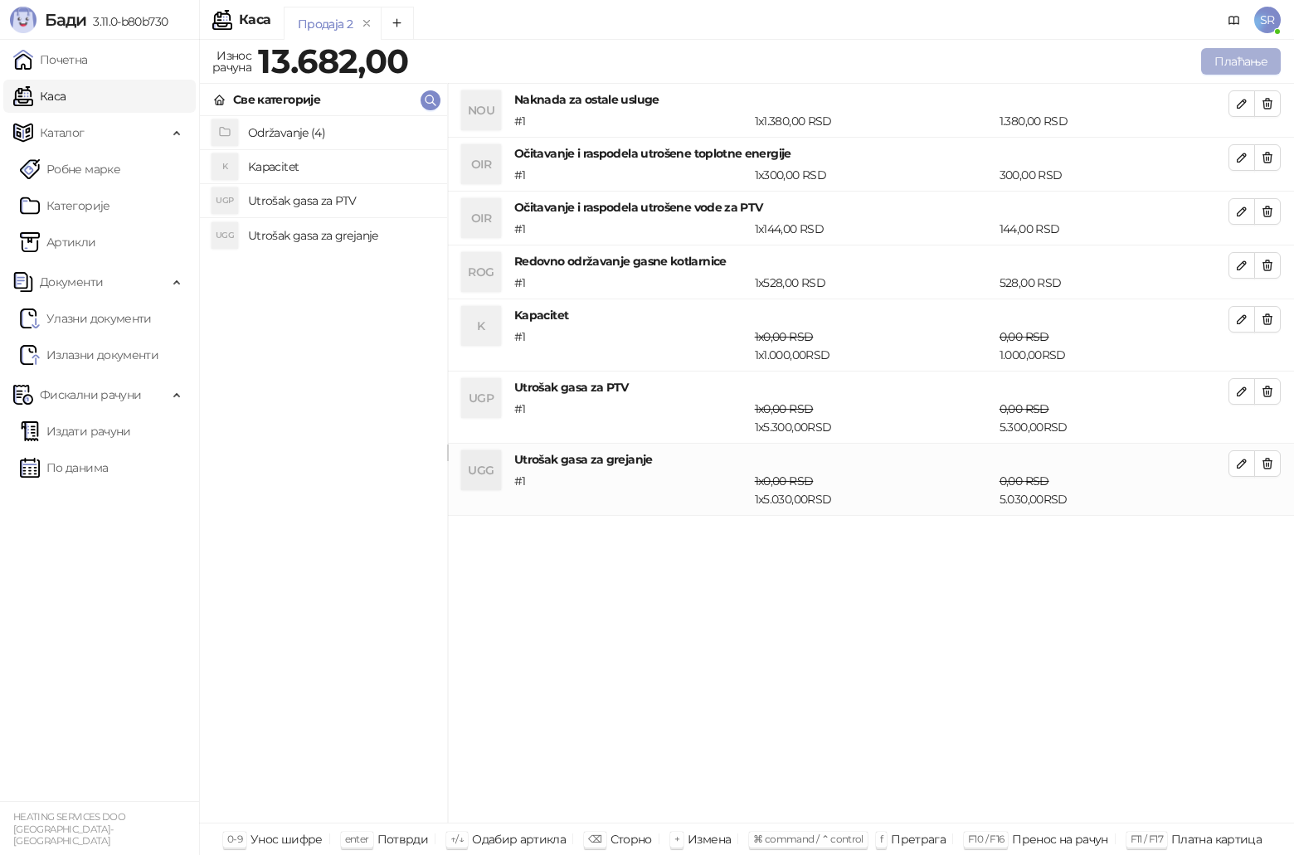
click at [1226, 66] on button "Плаћање" at bounding box center [1241, 61] width 80 height 27
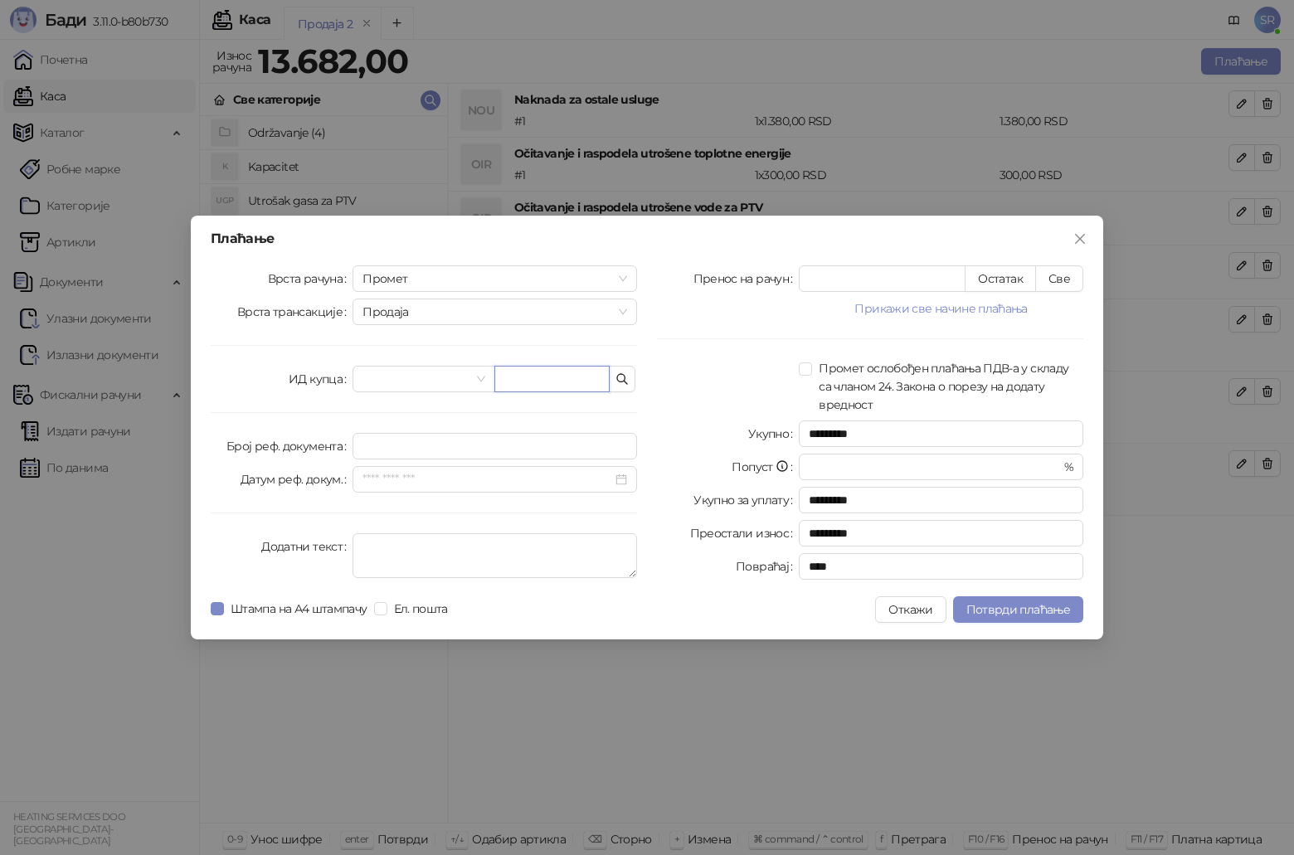
click at [540, 375] on input "text" at bounding box center [551, 379] width 115 height 27
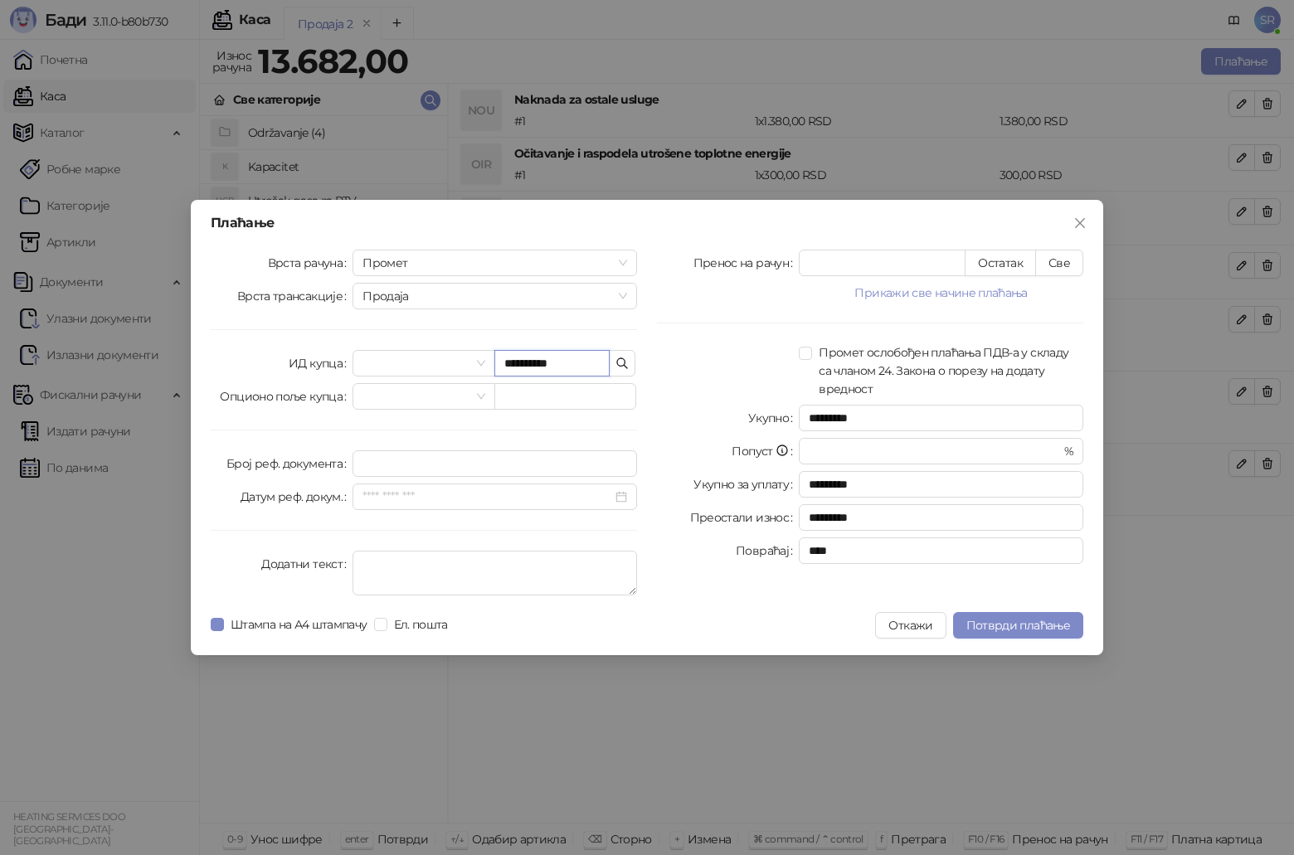
type input "**********"
drag, startPoint x: 579, startPoint y: 364, endPoint x: 499, endPoint y: 362, distance: 80.5
click at [499, 362] on input "**********" at bounding box center [551, 363] width 115 height 27
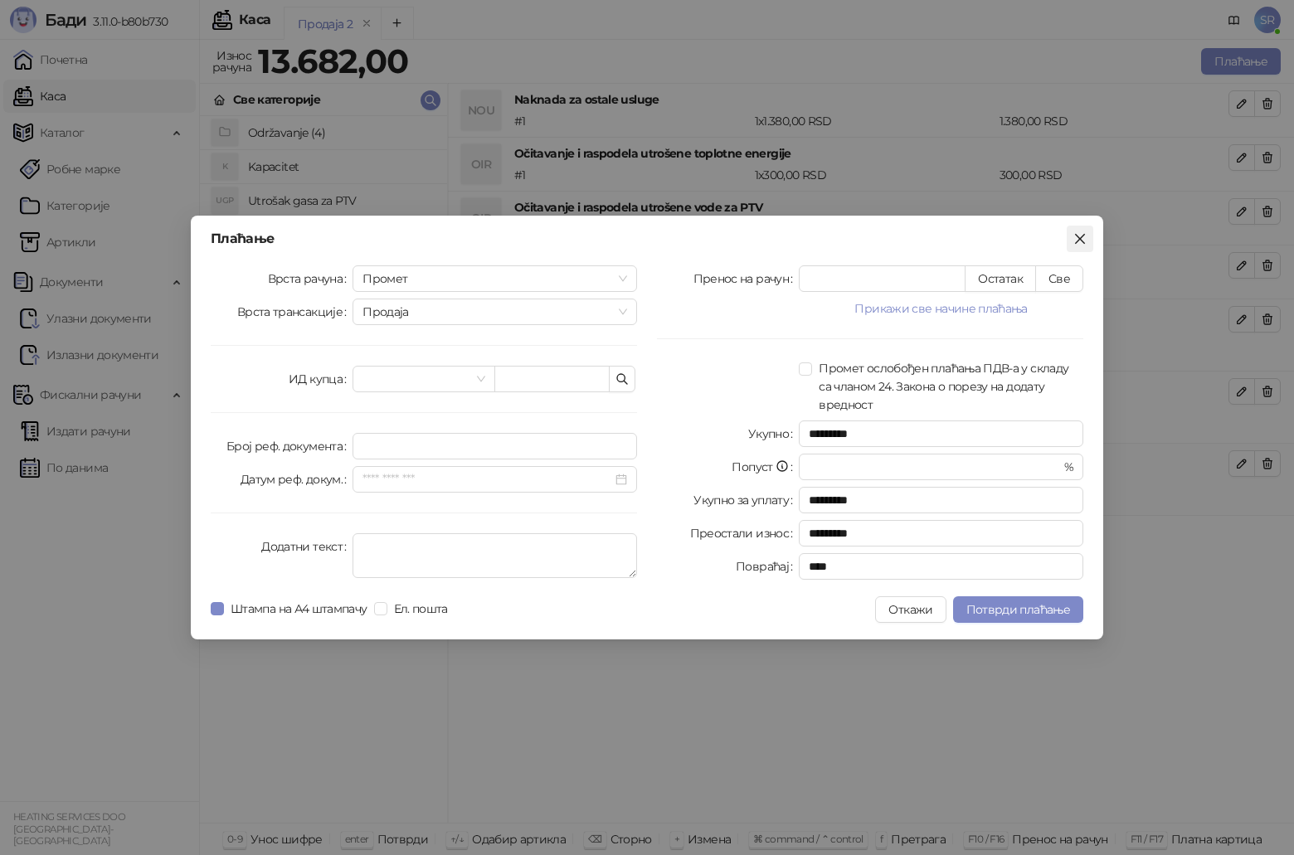
click at [1085, 238] on icon "close" at bounding box center [1080, 238] width 13 height 13
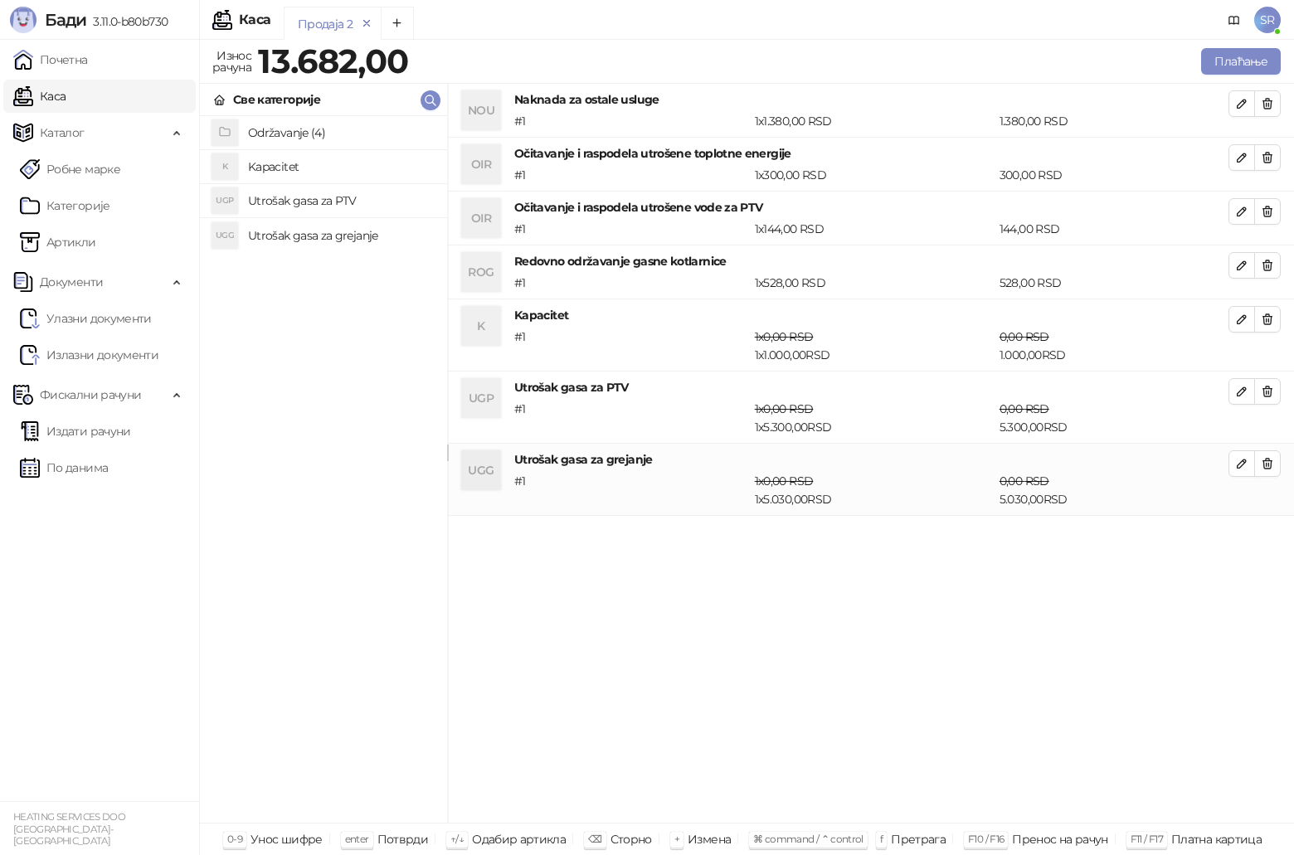
click at [368, 26] on icon "remove" at bounding box center [367, 23] width 12 height 12
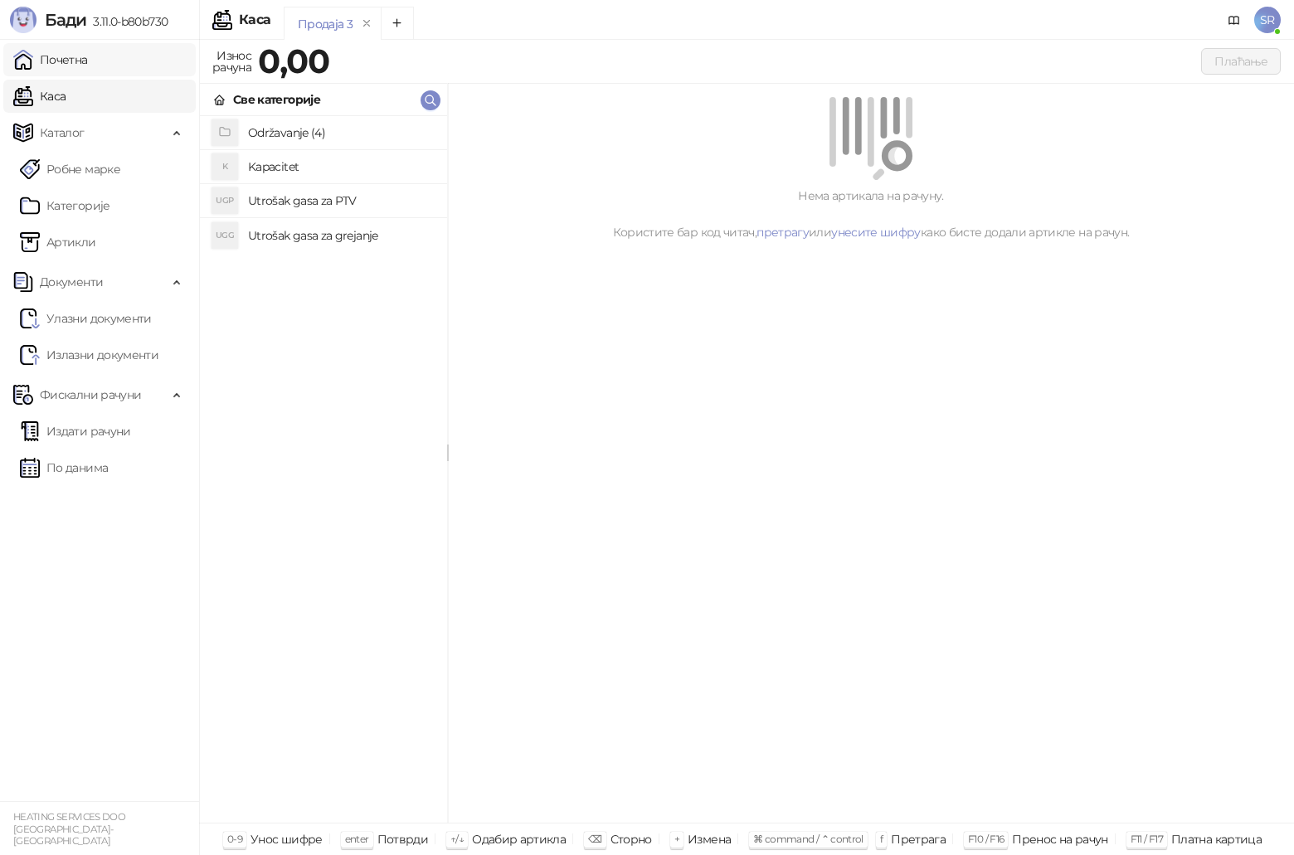
click at [88, 65] on link "Почетна" at bounding box center [50, 59] width 75 height 33
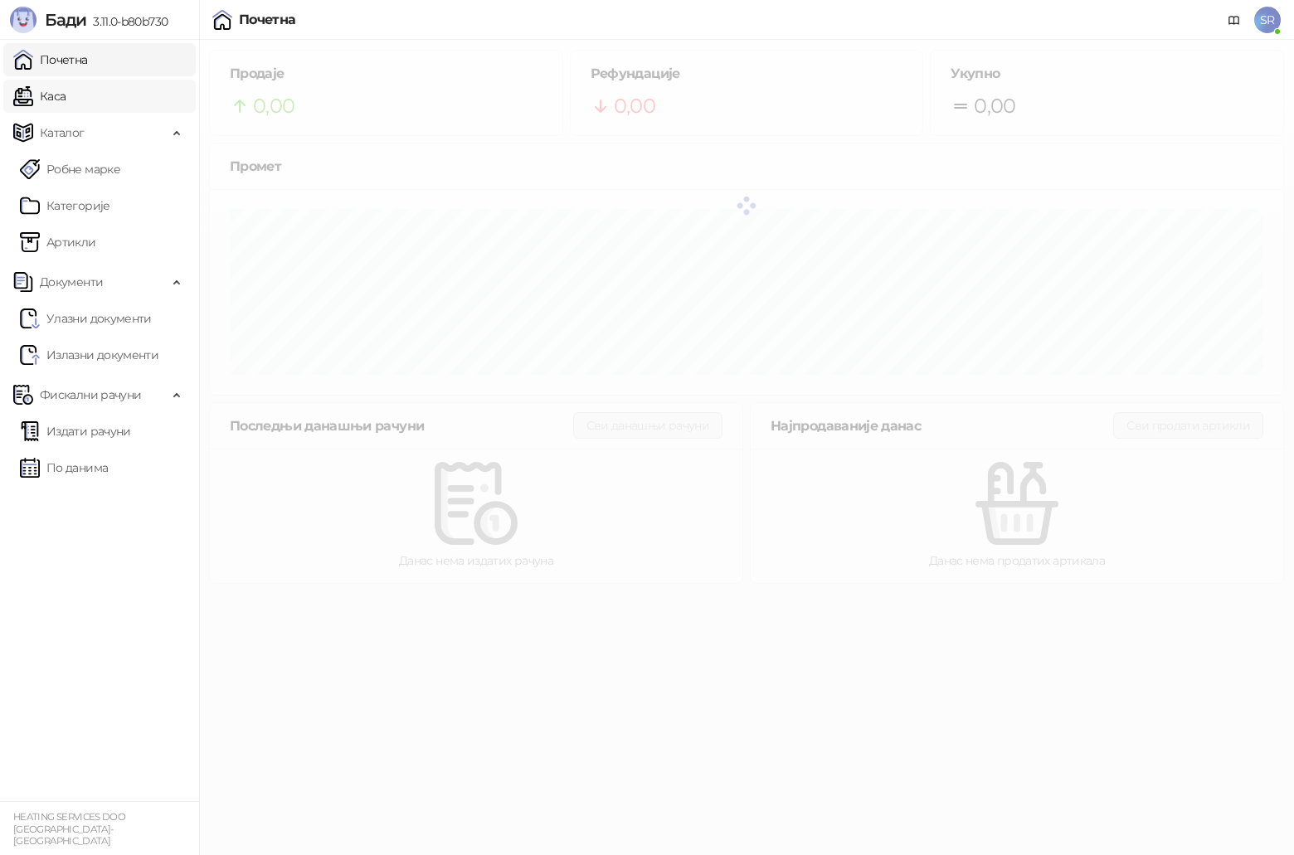
click at [66, 88] on link "Каса" at bounding box center [39, 96] width 52 height 33
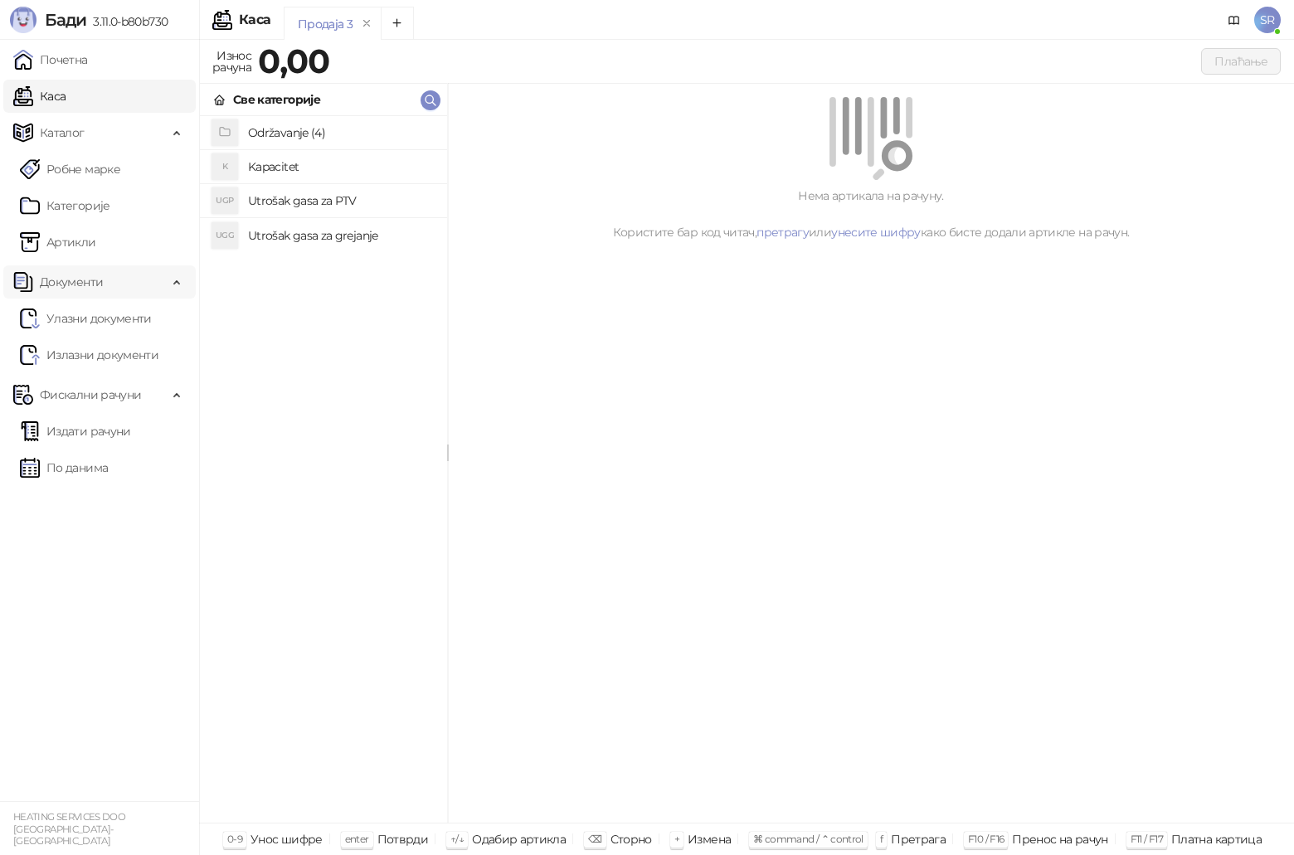
click at [98, 288] on span "Документи" at bounding box center [71, 281] width 63 height 33
click at [71, 69] on link "Почетна" at bounding box center [50, 59] width 75 height 33
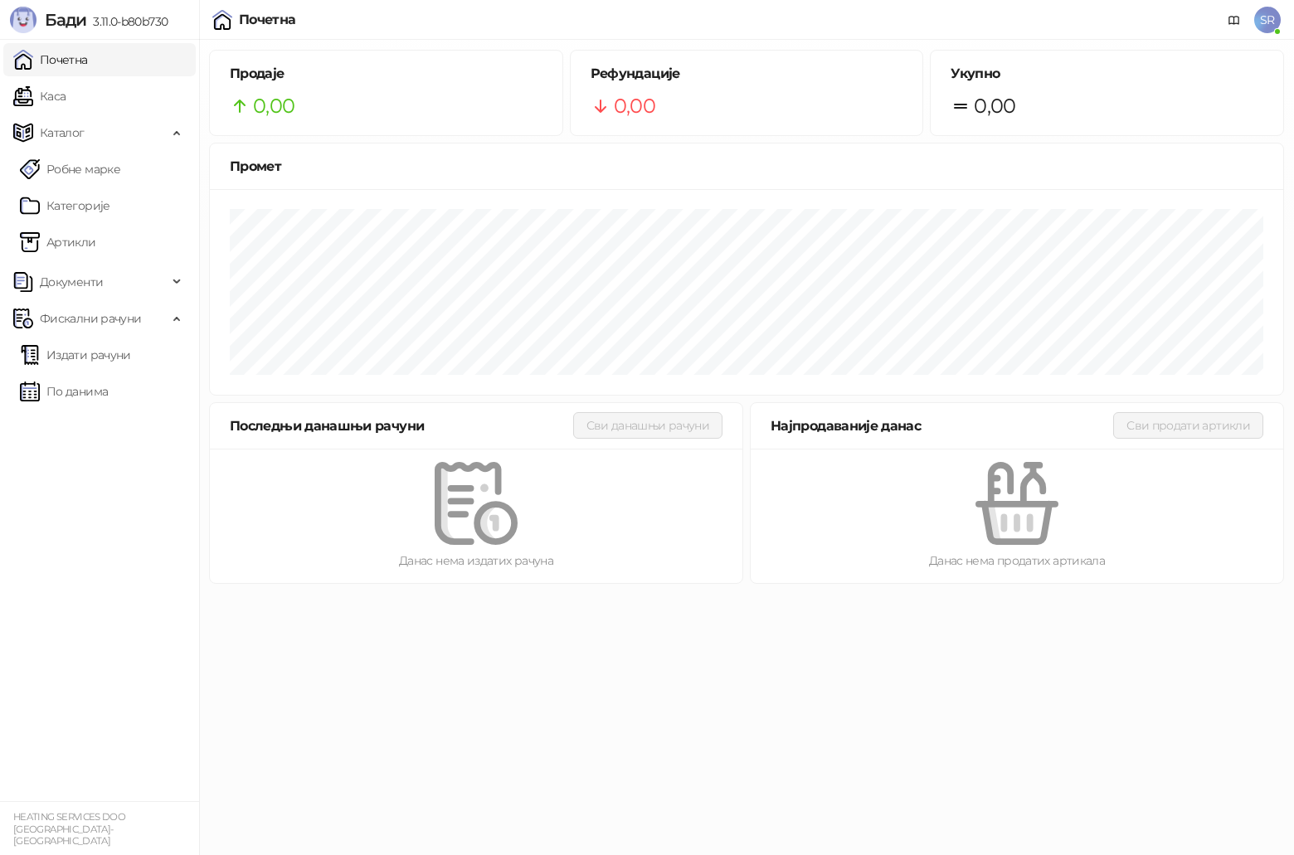
click at [22, 22] on img at bounding box center [23, 20] width 27 height 27
click at [1230, 18] on icon at bounding box center [1234, 20] width 13 height 13
click at [87, 133] on span "Каталог" at bounding box center [90, 132] width 154 height 33
click at [66, 106] on link "Каса" at bounding box center [39, 96] width 52 height 33
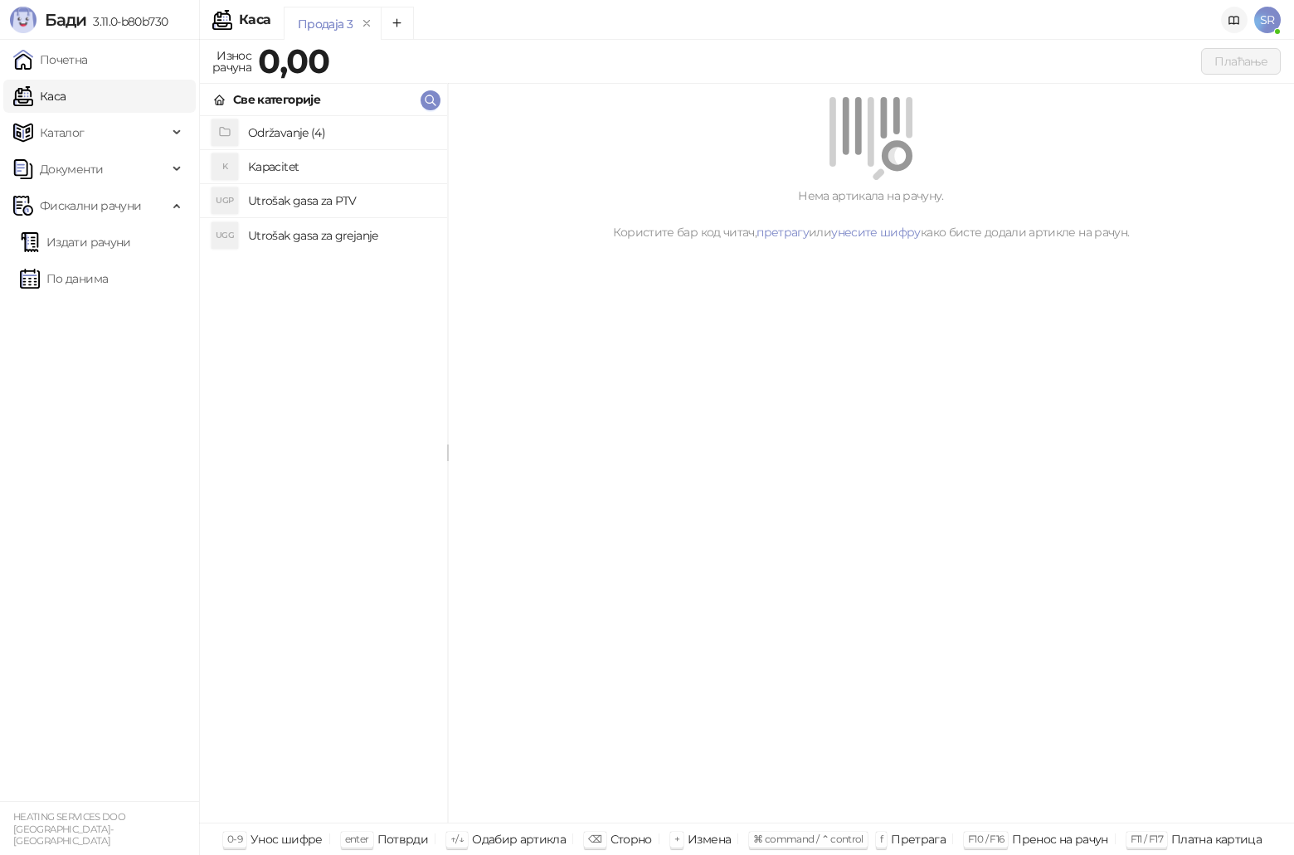
click at [1237, 22] on icon at bounding box center [1234, 20] width 13 height 13
click at [153, 217] on span "Фискални рачуни" at bounding box center [90, 205] width 154 height 33
click at [153, 216] on span "Фискални рачуни" at bounding box center [90, 205] width 154 height 33
click at [167, 178] on span "Документи" at bounding box center [90, 169] width 154 height 33
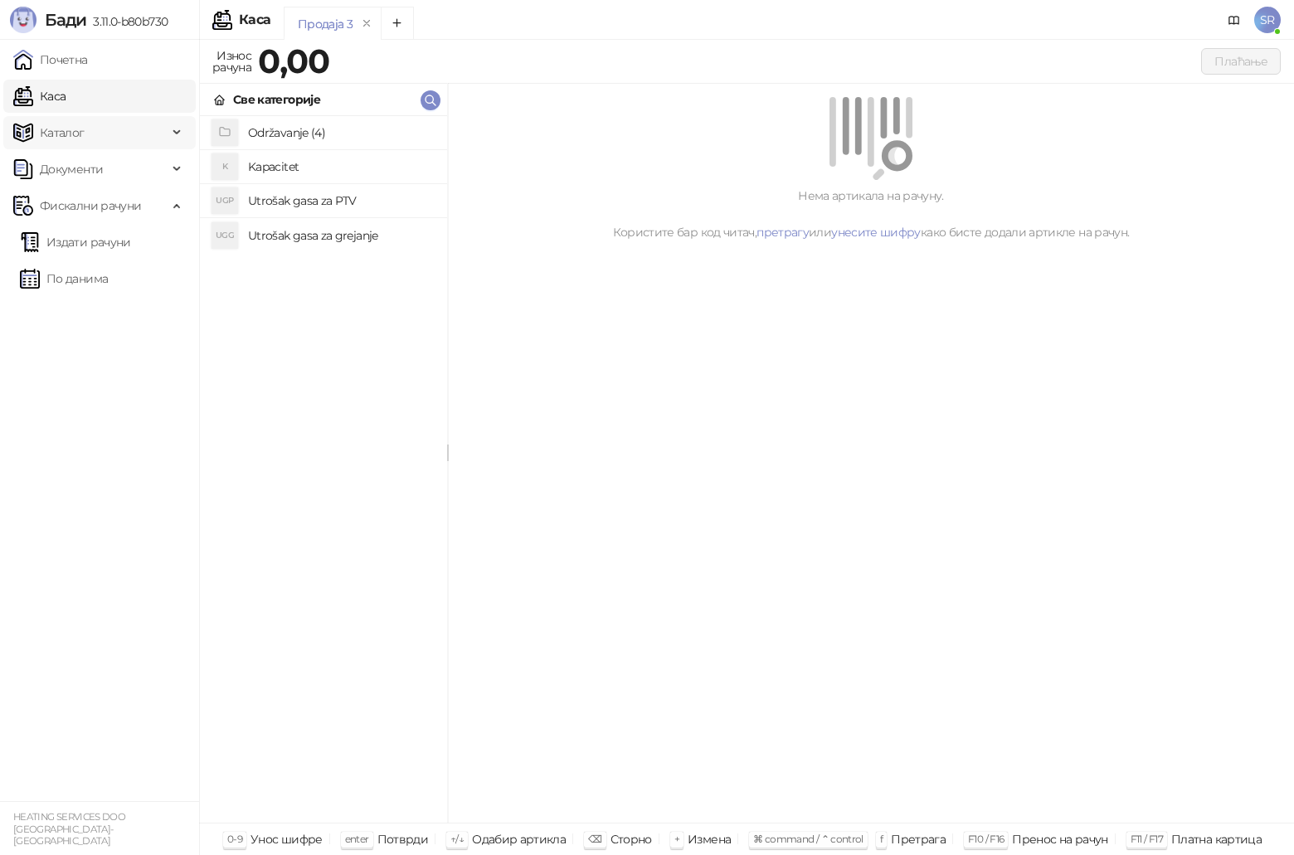
click at [149, 135] on span "Каталог" at bounding box center [90, 132] width 154 height 33
click at [81, 203] on link "Категорије" at bounding box center [65, 205] width 90 height 33
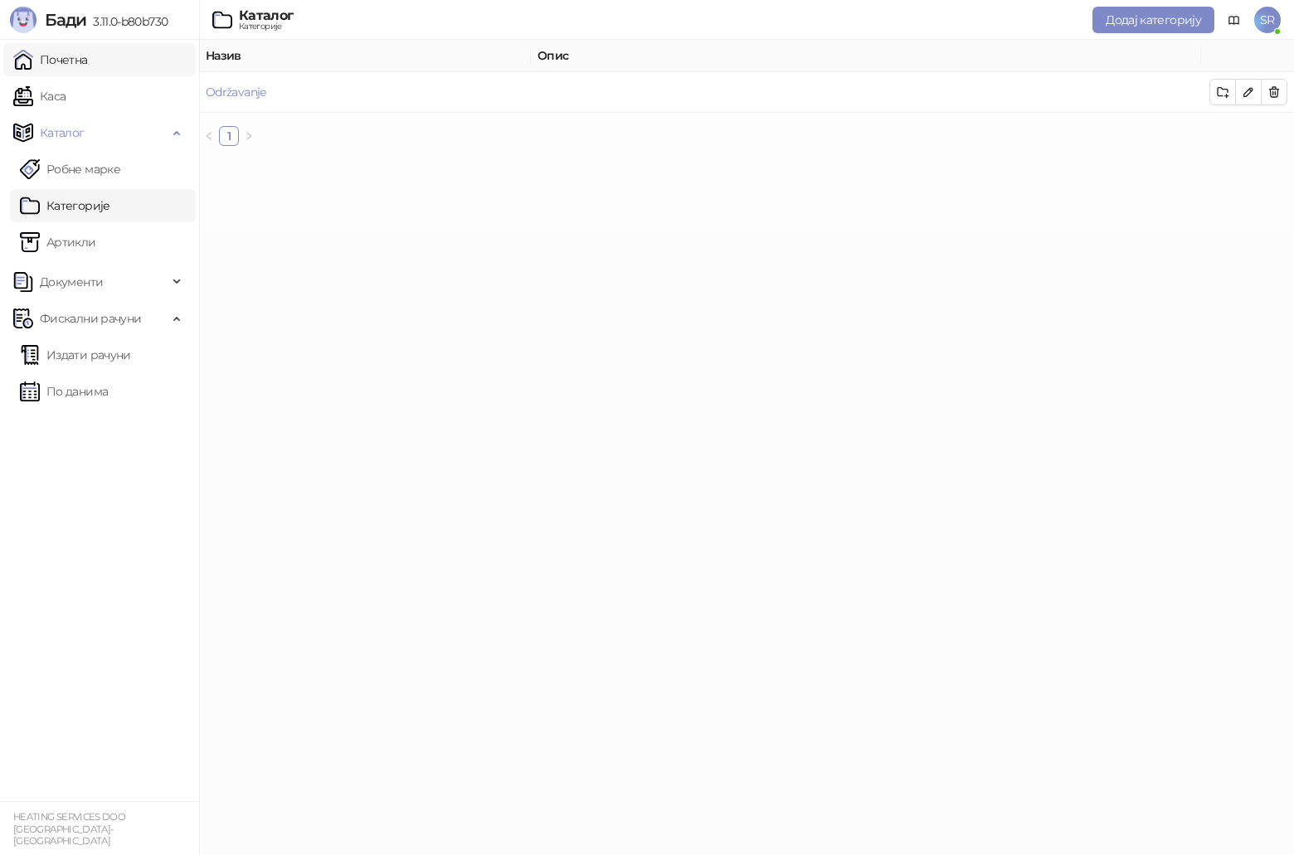
click at [72, 65] on link "Почетна" at bounding box center [50, 59] width 75 height 33
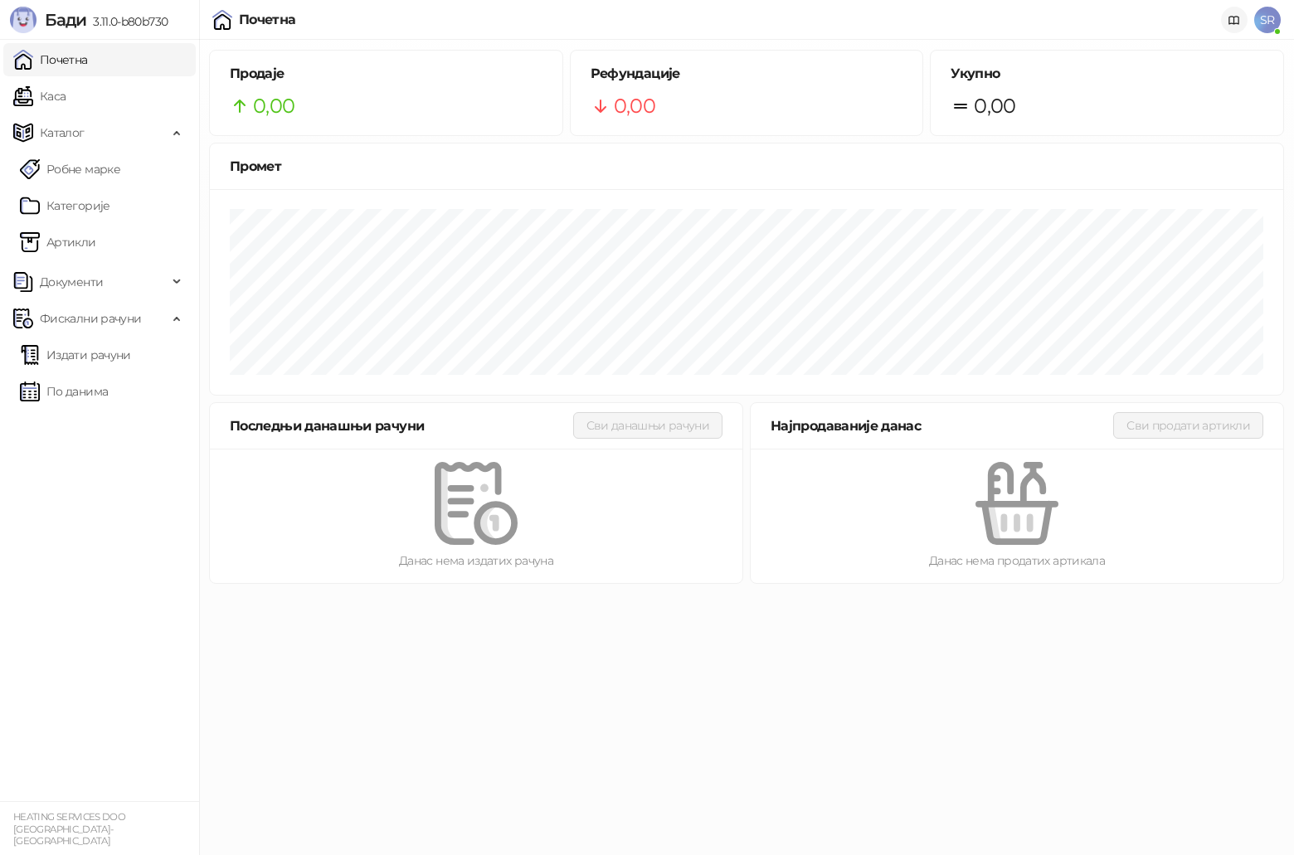
click at [1233, 21] on icon at bounding box center [1234, 20] width 13 height 13
click at [862, 594] on html "[PERSON_NAME] 3.11.0-b80b730 Почетна Каса Каталог Робне марке Категорије Артикл…" at bounding box center [647, 297] width 1294 height 594
click at [832, 594] on html "[PERSON_NAME] 3.11.0-b80b730 Почетна Каса Каталог Робне марке Категорије Артикл…" at bounding box center [647, 297] width 1294 height 594
click at [66, 92] on link "Каса" at bounding box center [39, 96] width 52 height 33
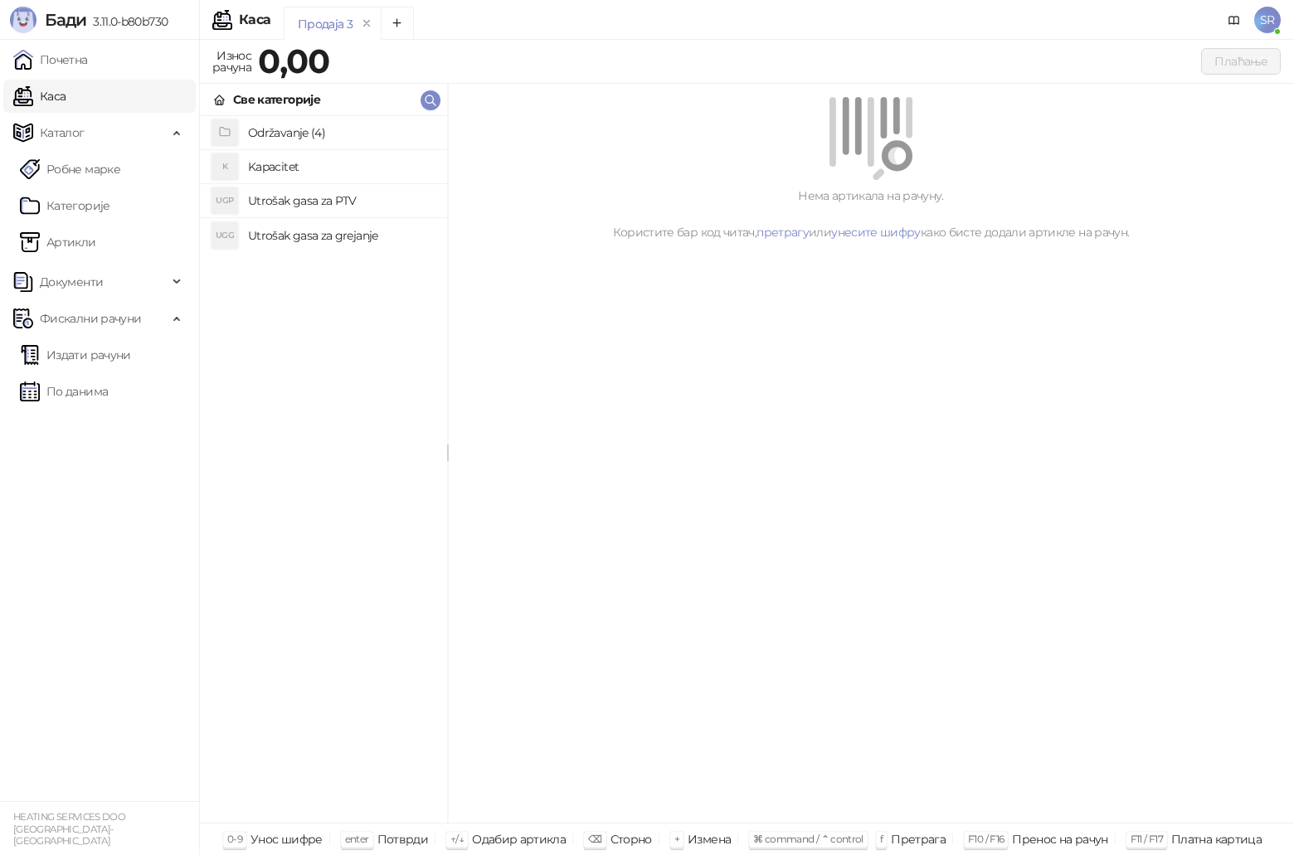
click at [389, 207] on h4 "Utrošak gasa za PTV" at bounding box center [341, 200] width 186 height 27
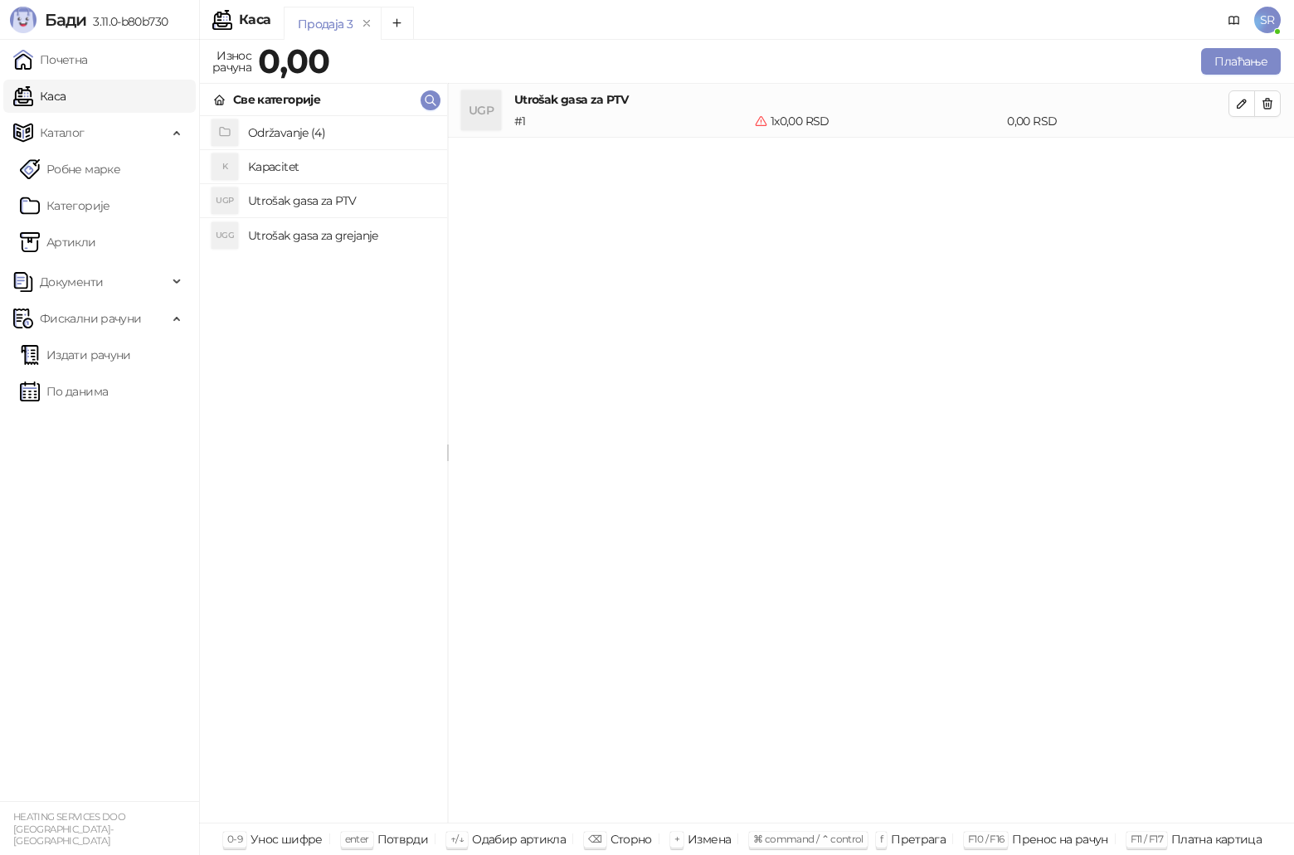
click at [382, 234] on h4 "Utrošak gasa za grejanje" at bounding box center [341, 235] width 186 height 27
click at [280, 166] on h4 "Kapacitet" at bounding box center [341, 166] width 186 height 27
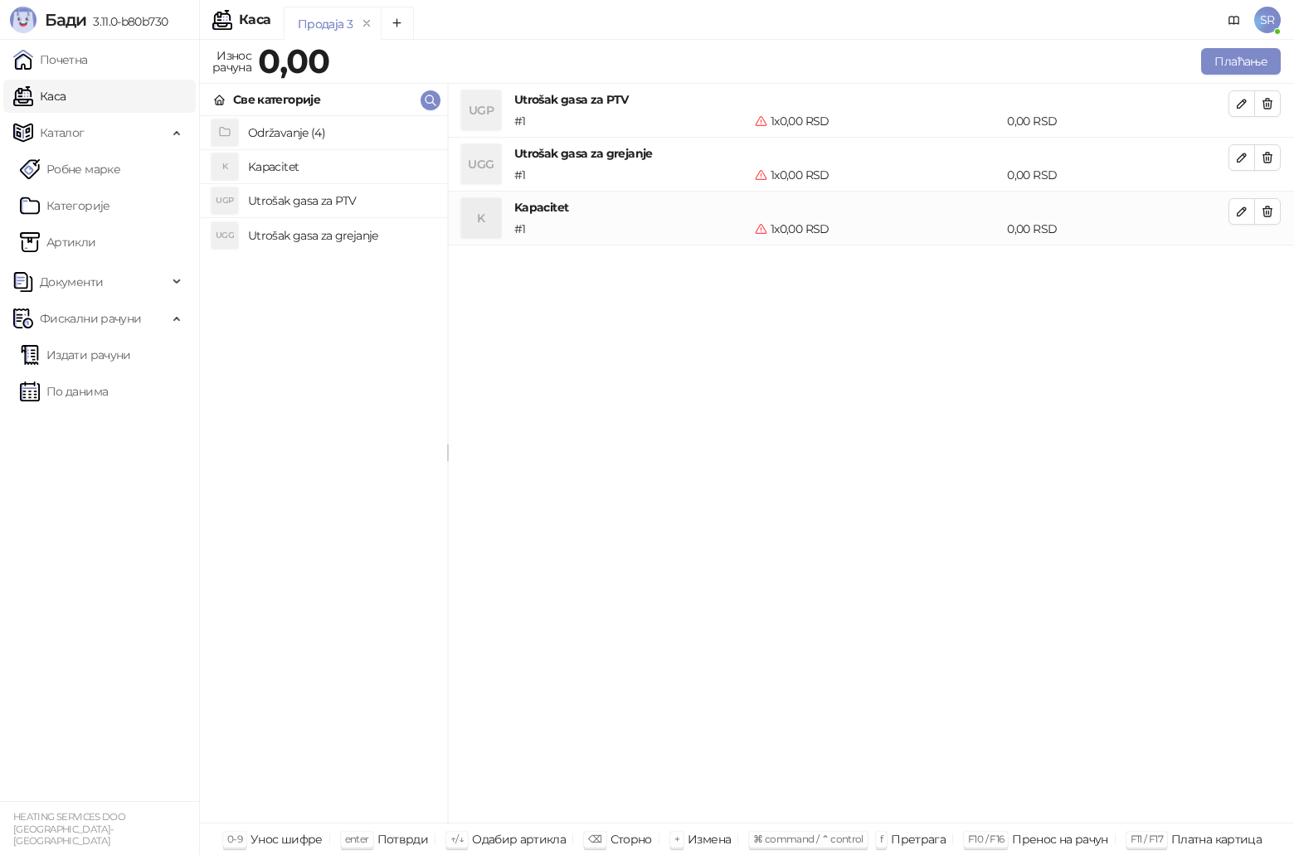
click at [295, 142] on h4 "Održavanje (4)" at bounding box center [341, 132] width 186 height 27
click at [276, 96] on div "Održavanje" at bounding box center [266, 99] width 66 height 18
click at [292, 131] on h4 "Održavanje (4)" at bounding box center [341, 132] width 186 height 27
click at [343, 136] on h4 "Naknada za ostale usluge" at bounding box center [341, 132] width 186 height 27
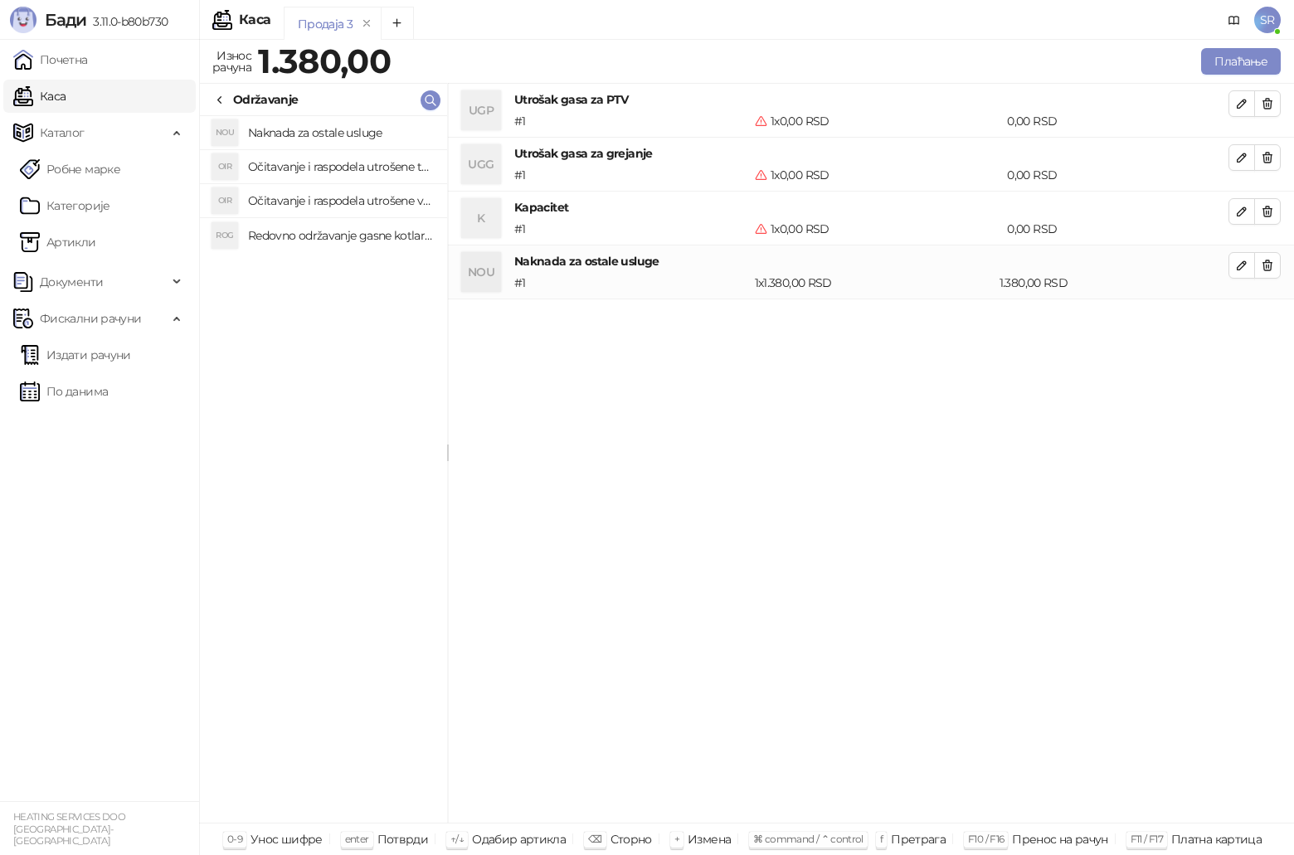
click at [345, 163] on h4 "Očitavanje i raspodela utrošene toplotne energije" at bounding box center [341, 166] width 186 height 27
click at [346, 201] on h4 "Očitavanje i raspodela utrošene vode za PTV" at bounding box center [341, 200] width 186 height 27
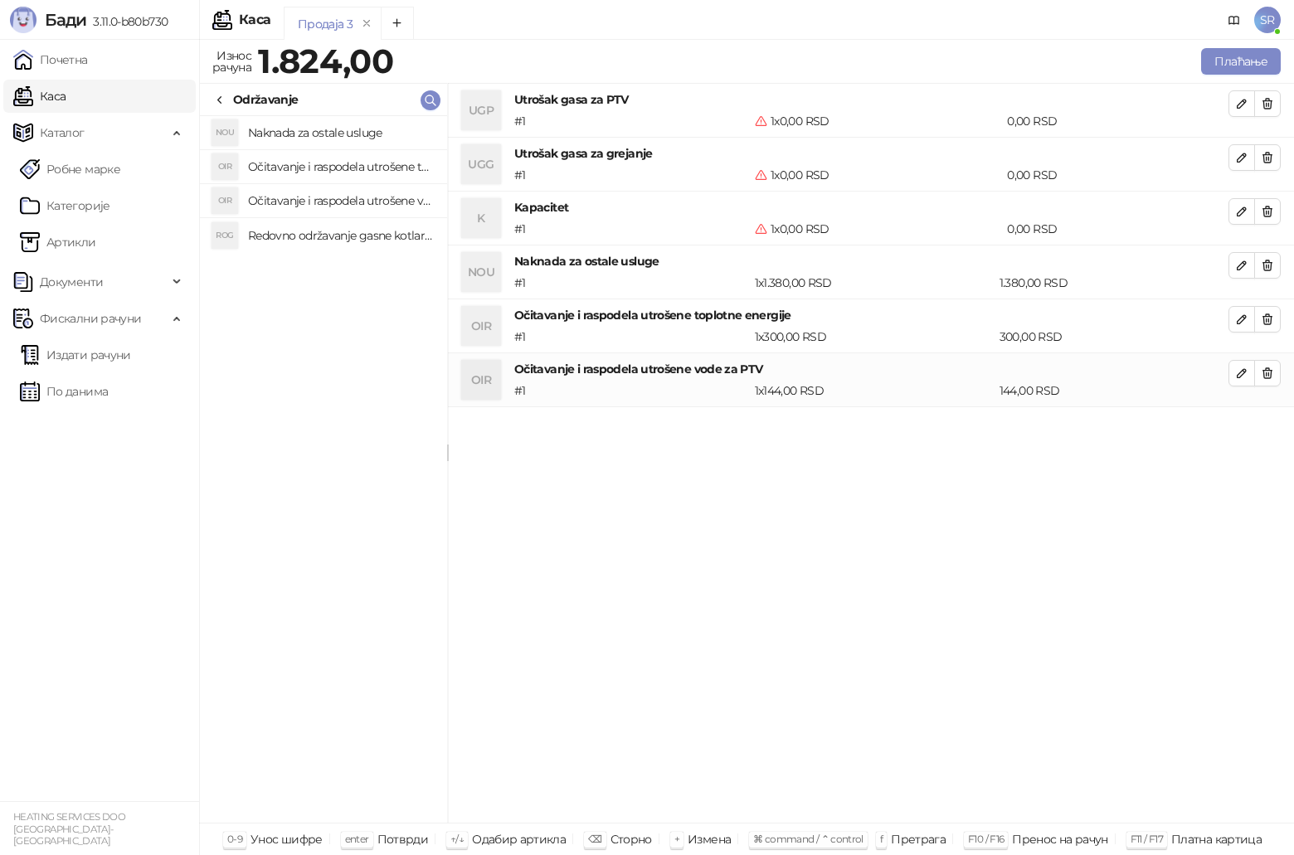
click at [347, 234] on h4 "Redovno održavanje gasne kotlarnice" at bounding box center [341, 235] width 186 height 27
click at [1269, 265] on icon "button" at bounding box center [1267, 265] width 13 height 13
click at [1269, 269] on icon "button" at bounding box center [1267, 265] width 13 height 13
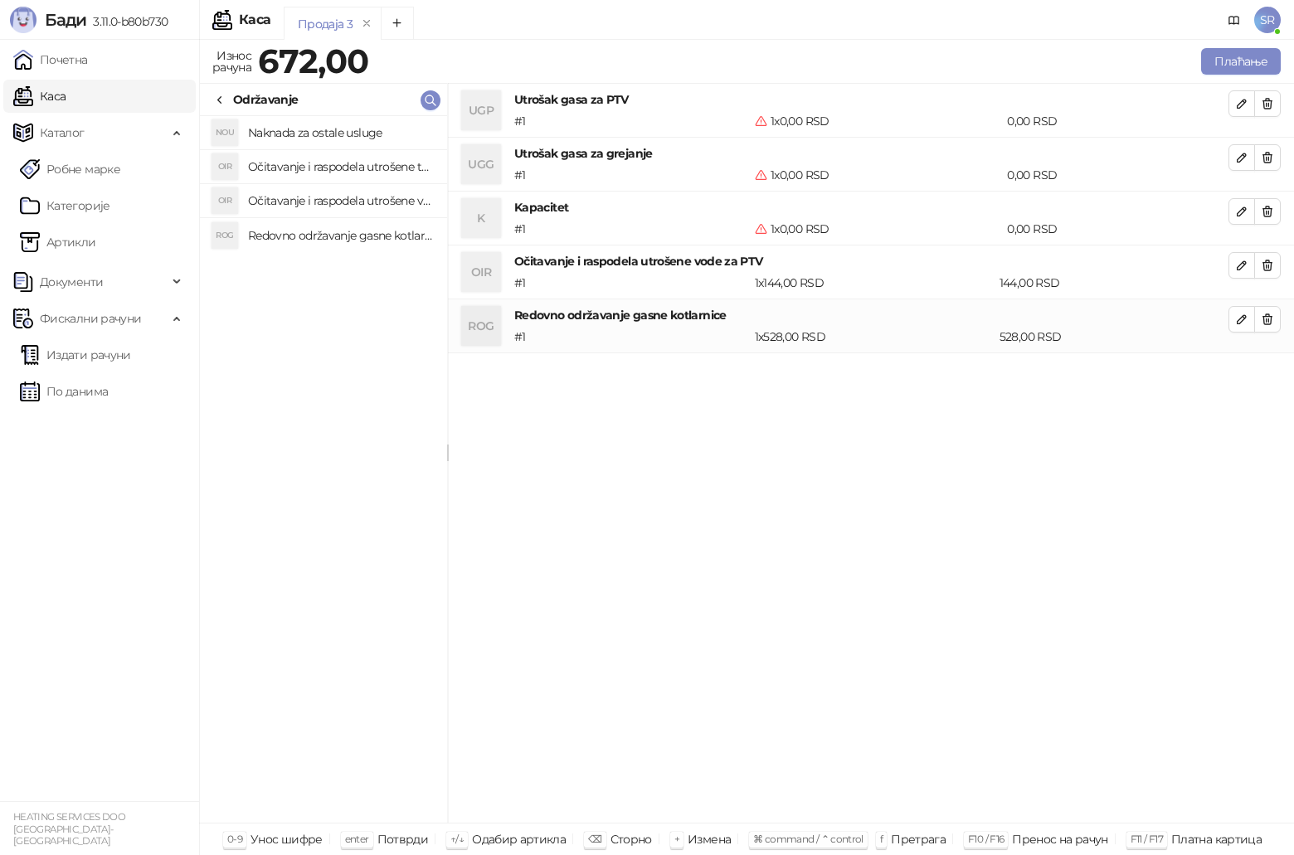
click at [1269, 269] on icon "button" at bounding box center [1267, 265] width 13 height 13
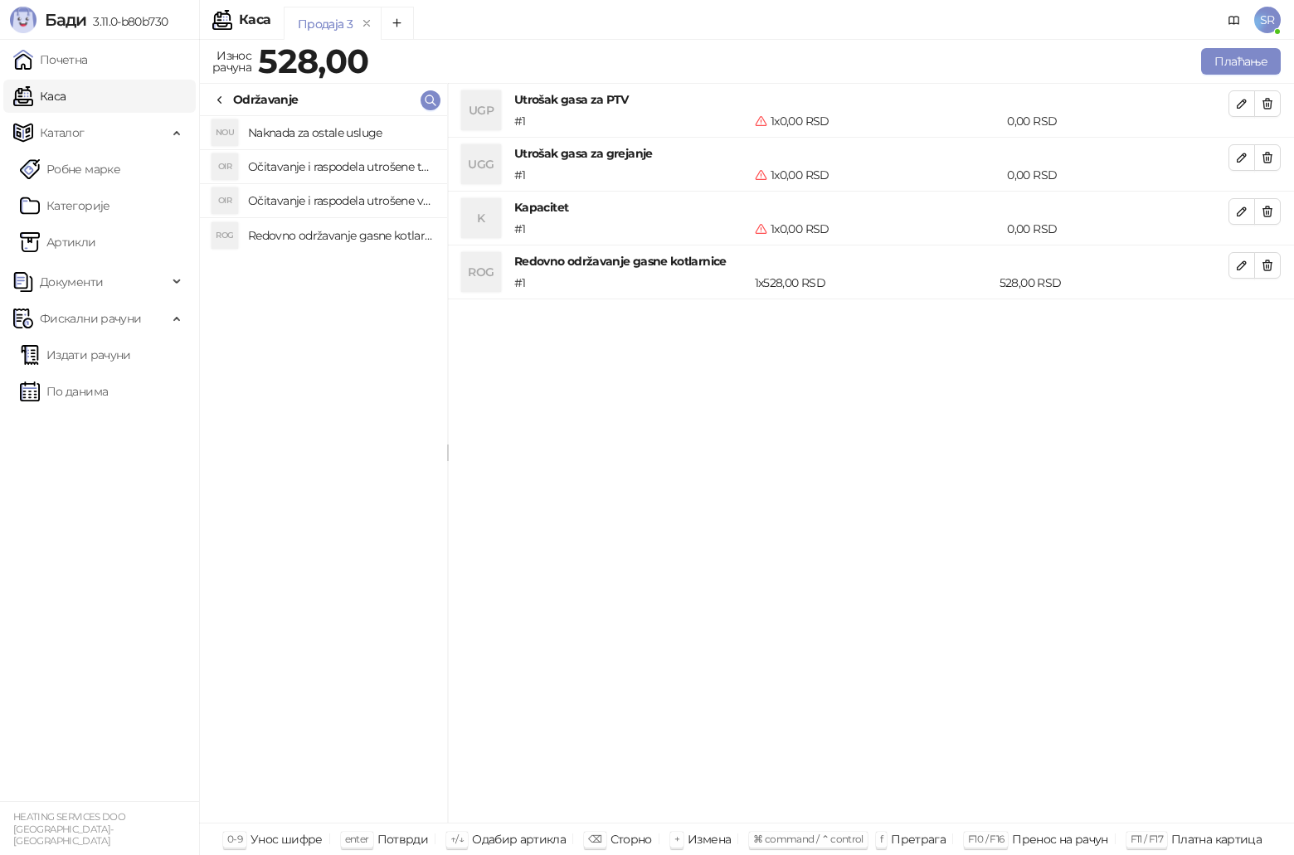
click at [1269, 269] on icon "button" at bounding box center [1267, 265] width 13 height 13
click at [601, 317] on div "UGP Utrošak gasa za PTV # 1 1 x 0,00 RSD 0,00 RSD UGG Utrošak gasa za grejanje …" at bounding box center [871, 454] width 846 height 740
